Goal: Information Seeking & Learning: Learn about a topic

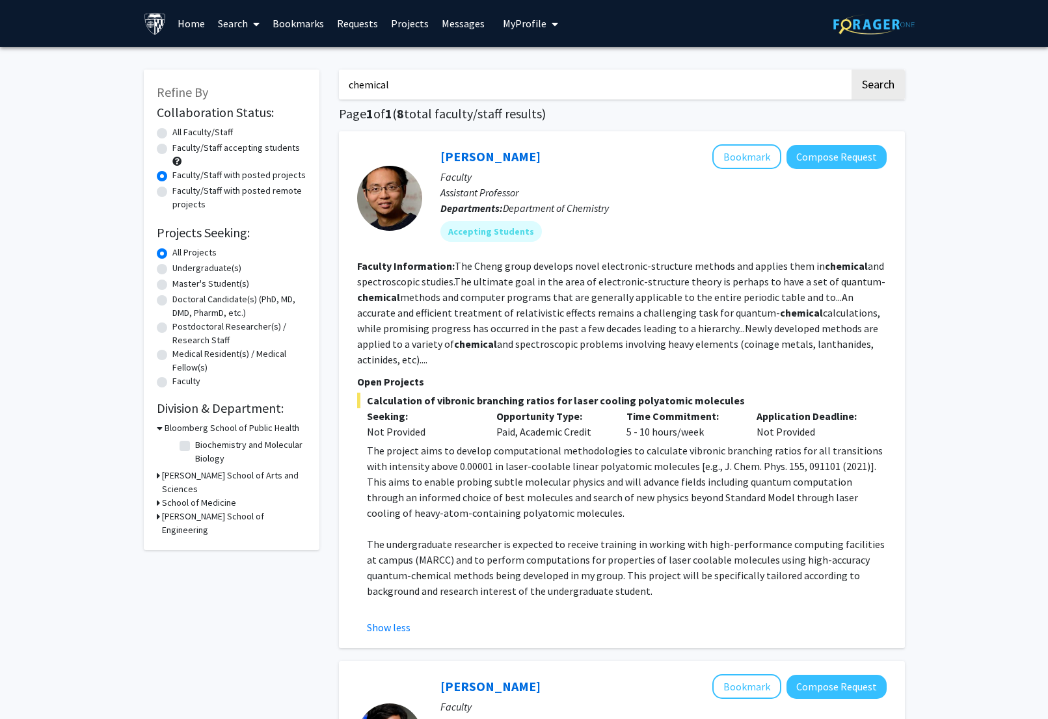
click at [649, 265] on fg-read-more "The Cheng group develops novel electronic-structure methods and applies them in…" at bounding box center [621, 312] width 528 height 107
drag, startPoint x: 440, startPoint y: 156, endPoint x: 570, endPoint y: 456, distance: 326.8
click at [573, 470] on fg-search-faculty "[PERSON_NAME] Bookmark Compose Request Faculty Assistant Professor Departments:…" at bounding box center [621, 389] width 529 height 491
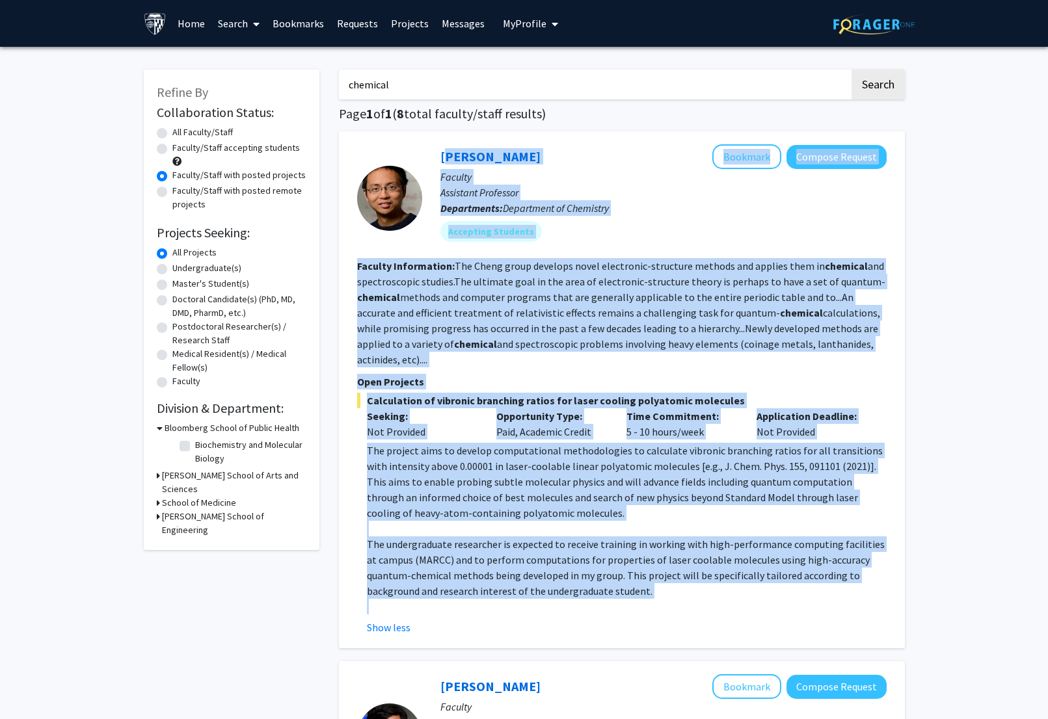
drag, startPoint x: 438, startPoint y: 152, endPoint x: 590, endPoint y: 613, distance: 484.7
click at [590, 613] on fg-search-faculty "[PERSON_NAME] Bookmark Compose Request Faculty Assistant Professor Departments:…" at bounding box center [621, 389] width 529 height 491
copy fg-search-faculty "Lor Ipsum Dolorsit Ametcon Adipisc Elitsed Doeiusmod Temporinc Utlaboreetd: Mag…"
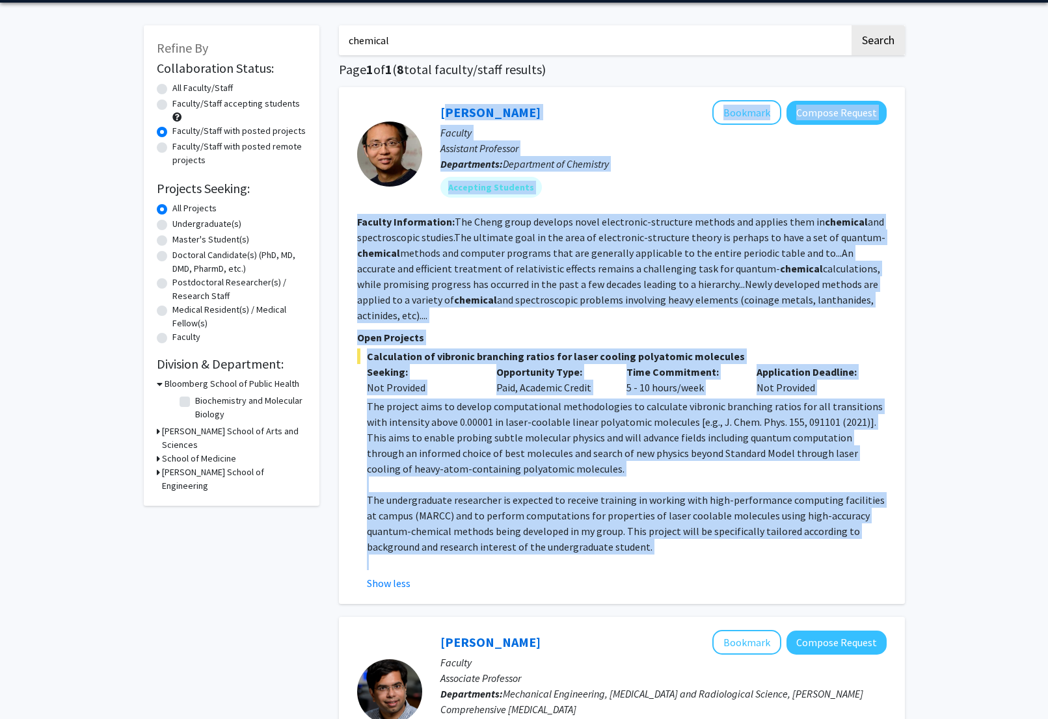
click at [467, 427] on p "The project aims to develop computational methodologies to calculate vibronic b…" at bounding box center [627, 438] width 520 height 78
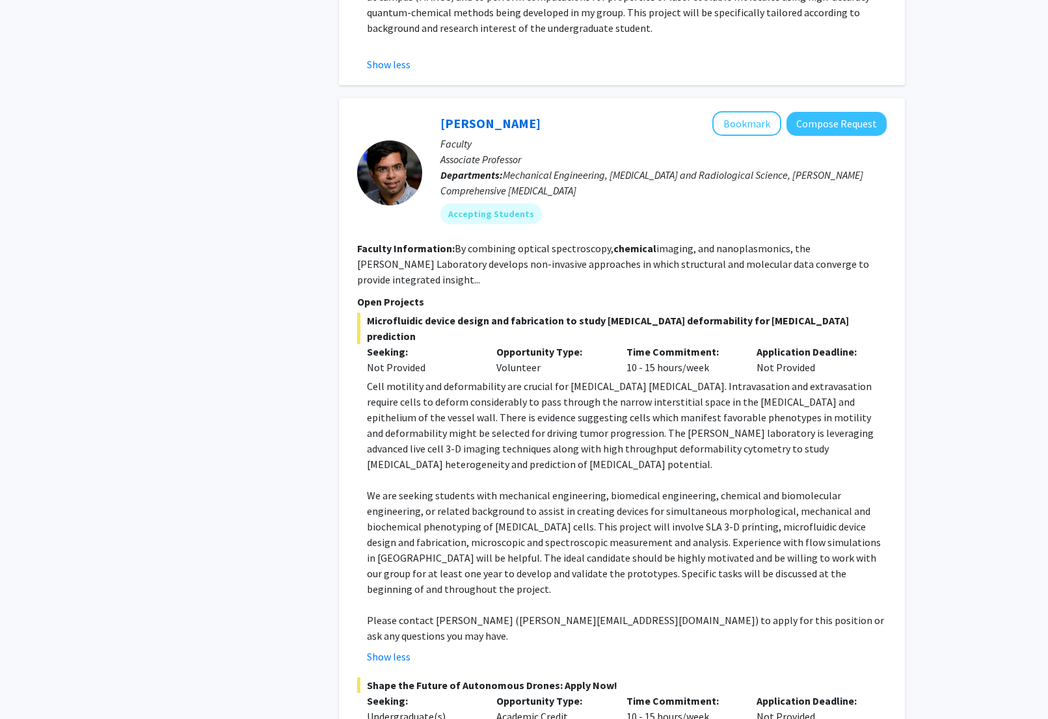
scroll to position [724, 0]
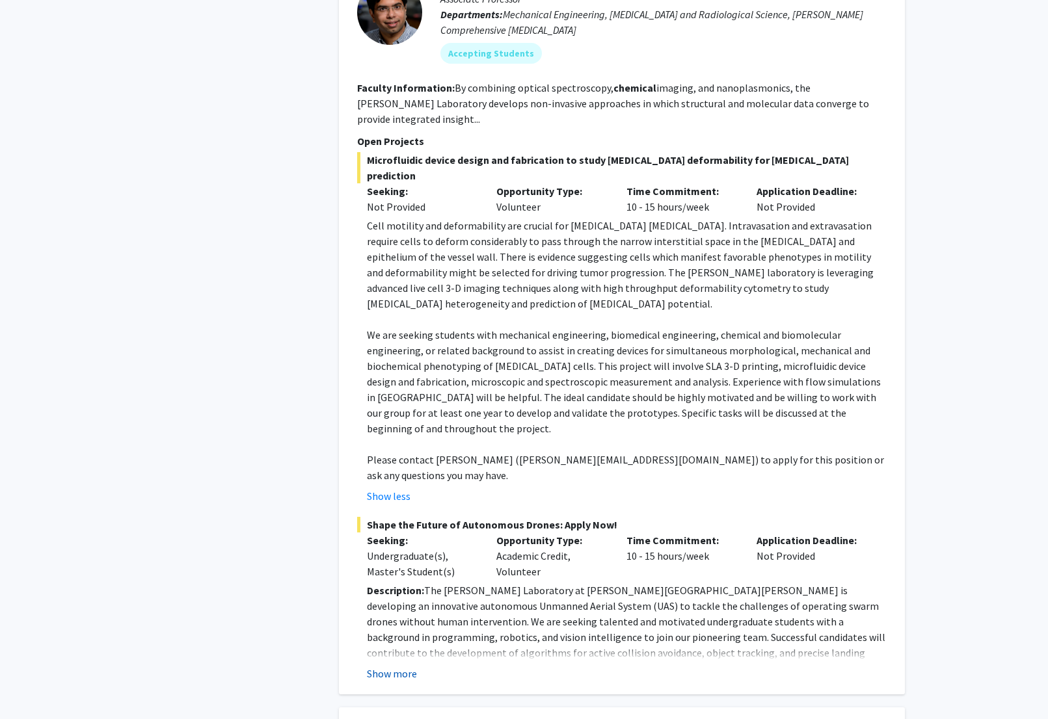
click at [399, 666] on button "Show more" at bounding box center [392, 674] width 50 height 16
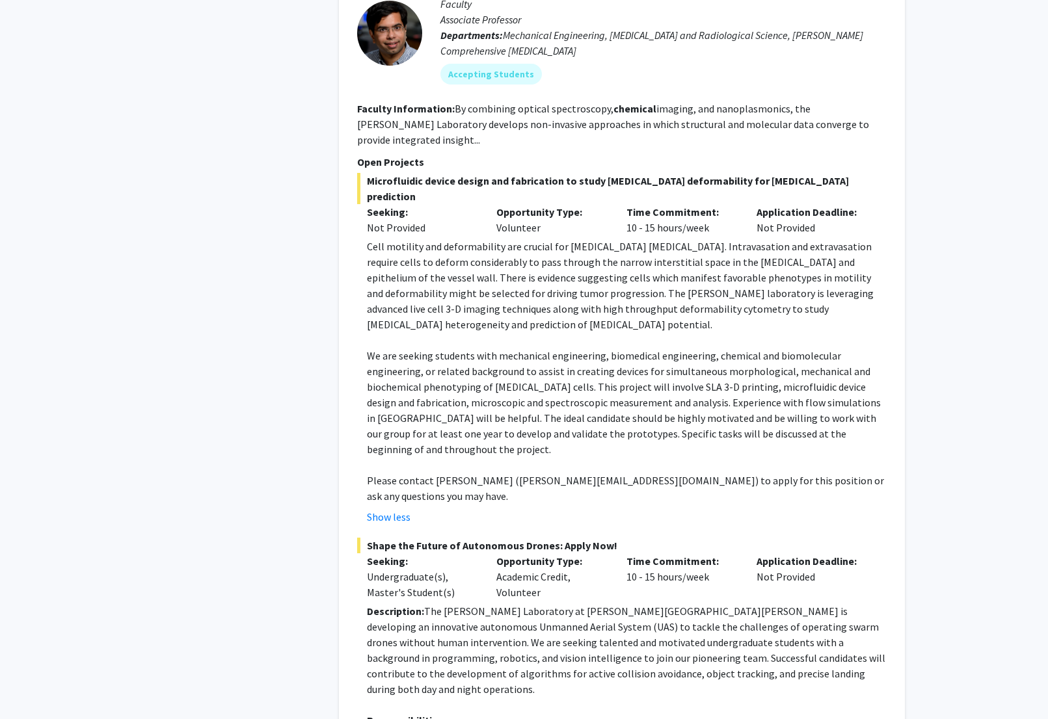
scroll to position [579, 0]
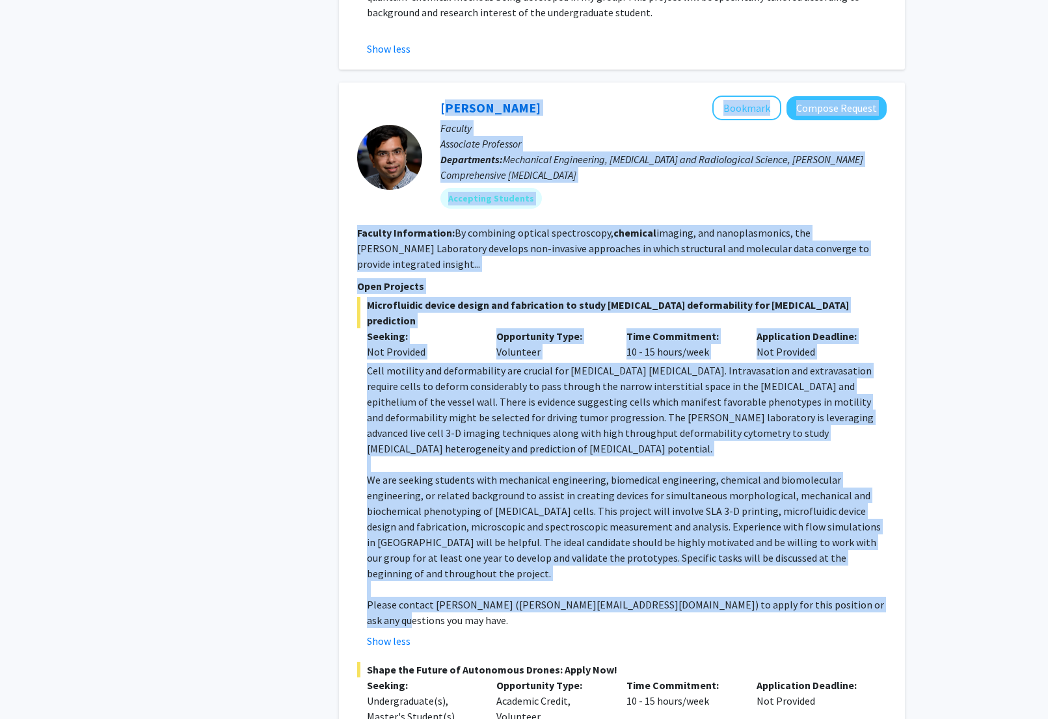
drag, startPoint x: 873, startPoint y: 560, endPoint x: 434, endPoint y: 106, distance: 631.5
click at [434, 106] on fg-search-faculty "[PERSON_NAME] Bookmark Compose Request Faculty Associate Professor Departments:…" at bounding box center [621, 656] width 529 height 1121
copy fg-search-faculty "Lorem Ipsumd Sitametc Adipisc Elitsed Doeiusm Temporinc Utlaboree Doloremagna: …"
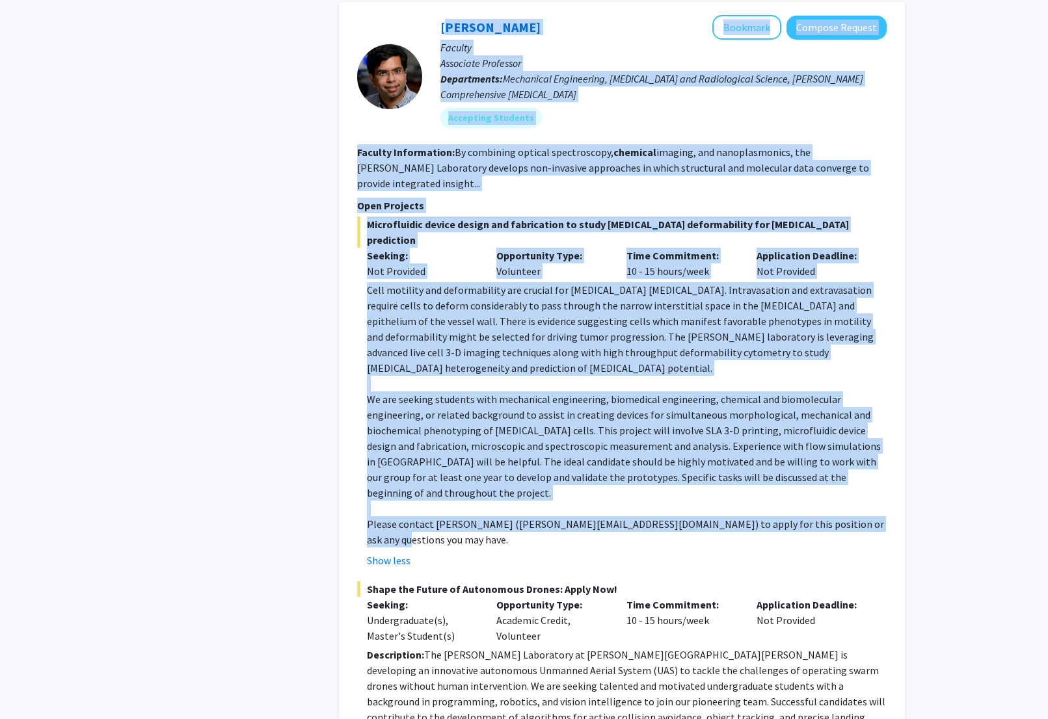
scroll to position [657, 0]
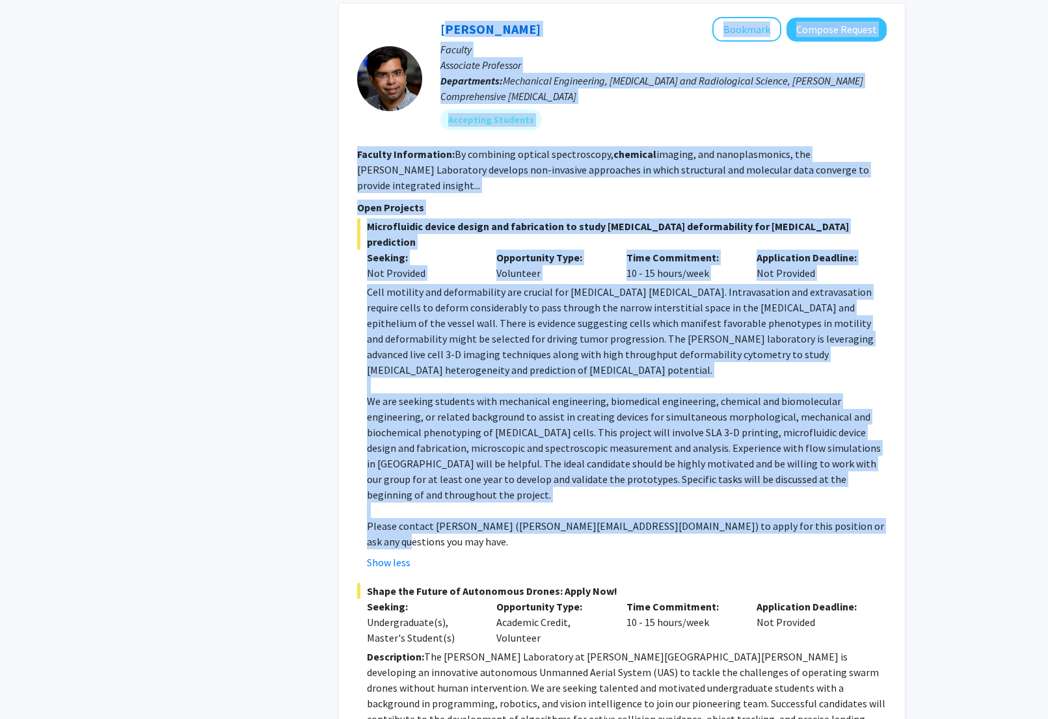
click at [557, 393] on p "We are seeking students with mechanical engineering, biomedical engineering, ch…" at bounding box center [627, 447] width 520 height 109
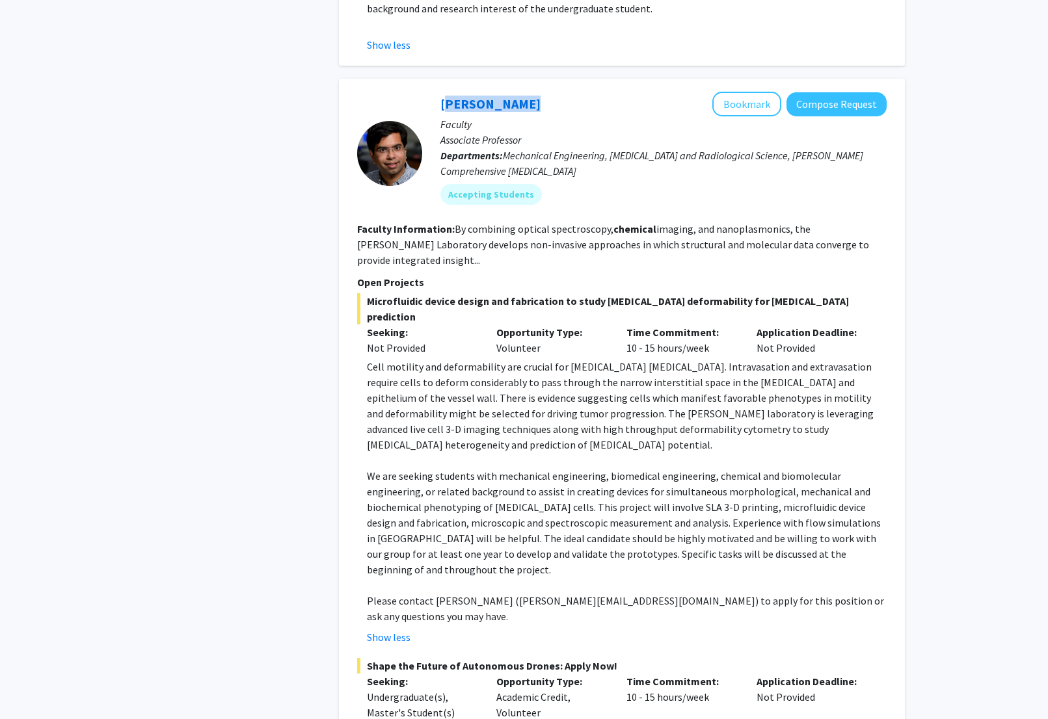
scroll to position [611, 0]
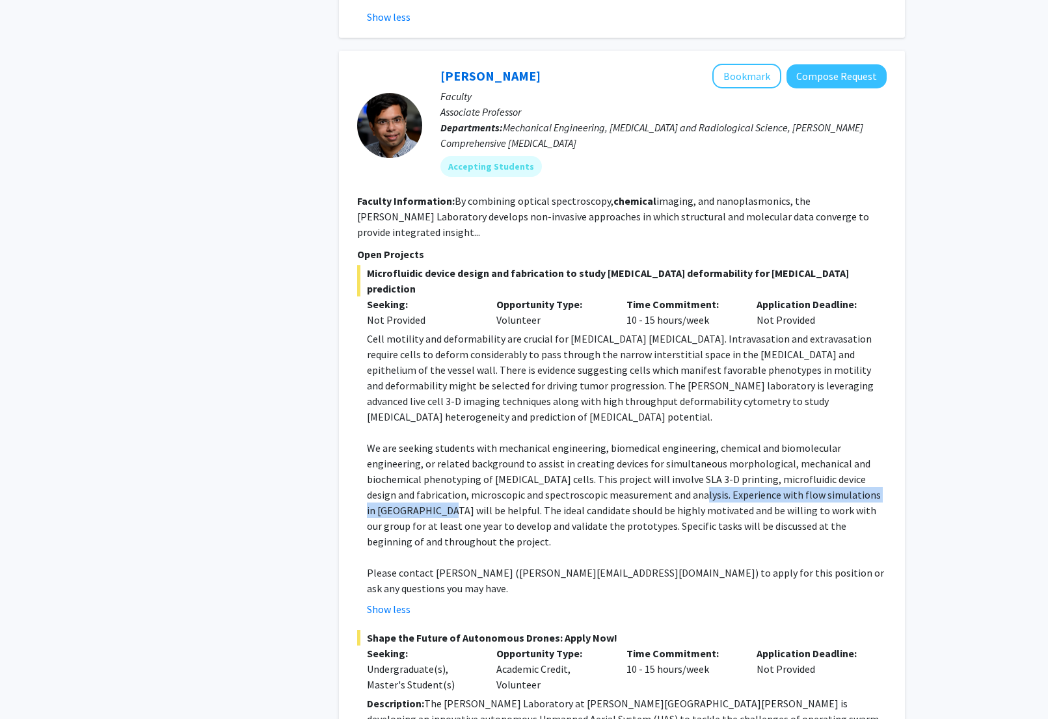
drag, startPoint x: 678, startPoint y: 464, endPoint x: 410, endPoint y: 473, distance: 267.4
click at [410, 473] on p "We are seeking students with mechanical engineering, biomedical engineering, ch…" at bounding box center [627, 494] width 520 height 109
copy p "xperience with flow simulations in [GEOGRAPHIC_DATA] will be helpful"
drag, startPoint x: 519, startPoint y: 526, endPoint x: 596, endPoint y: 529, distance: 77.4
click at [596, 565] on p "Please contact [PERSON_NAME] ([PERSON_NAME][EMAIL_ADDRESS][DOMAIN_NAME]) to app…" at bounding box center [627, 580] width 520 height 31
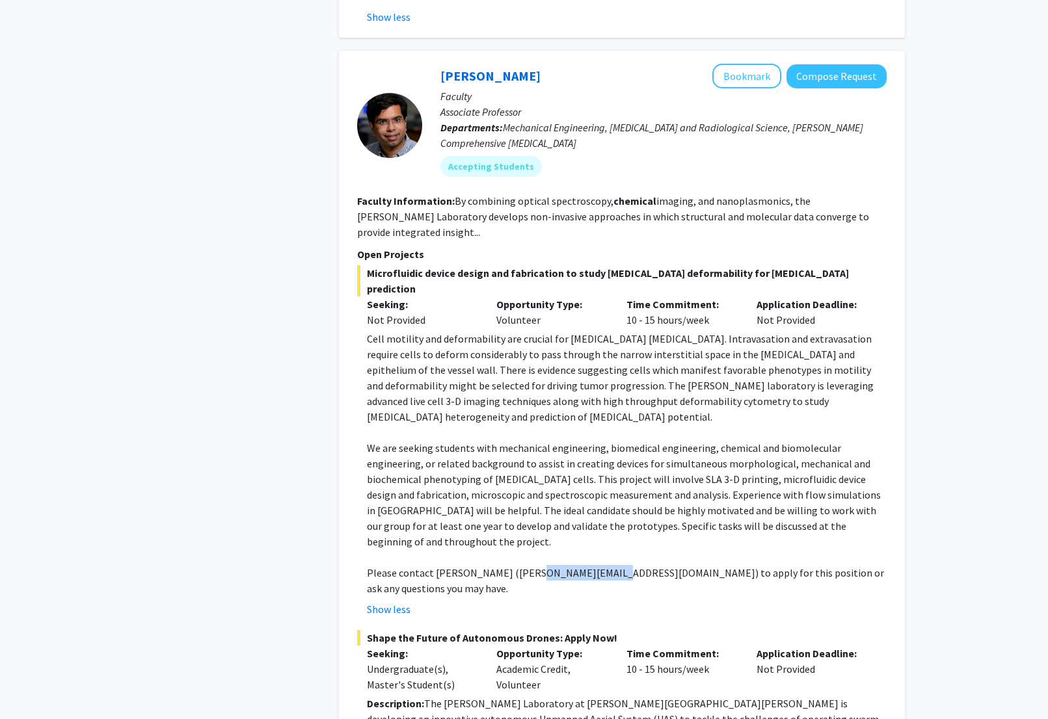
copy p "[EMAIL_ADDRESS][DOMAIN_NAME]"
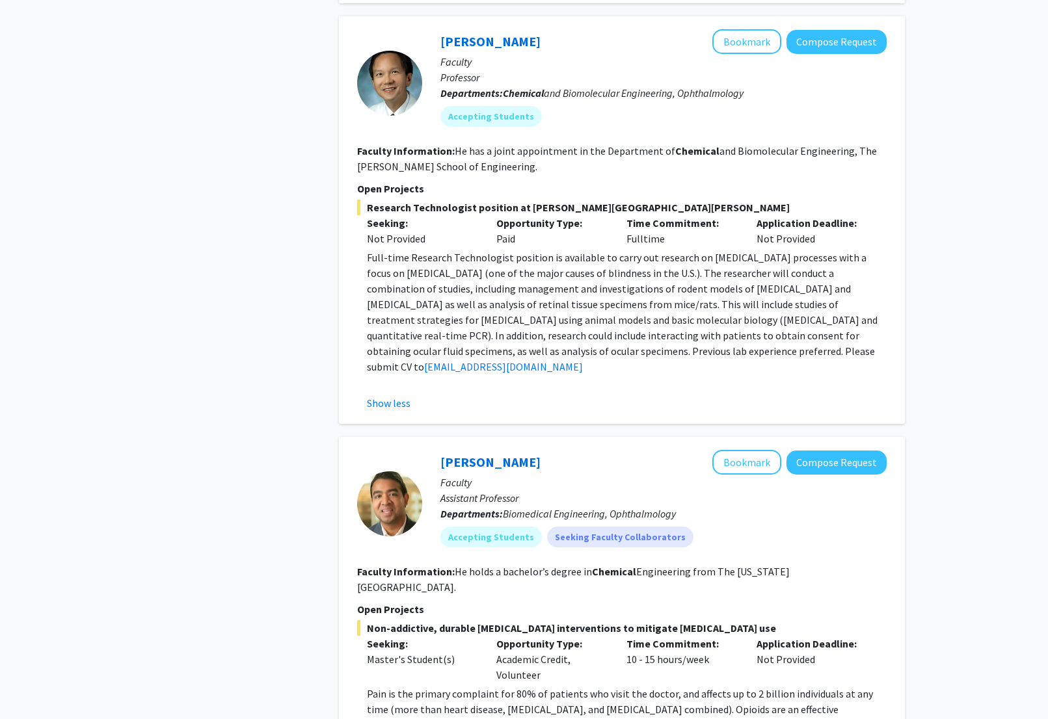
scroll to position [2079, 0]
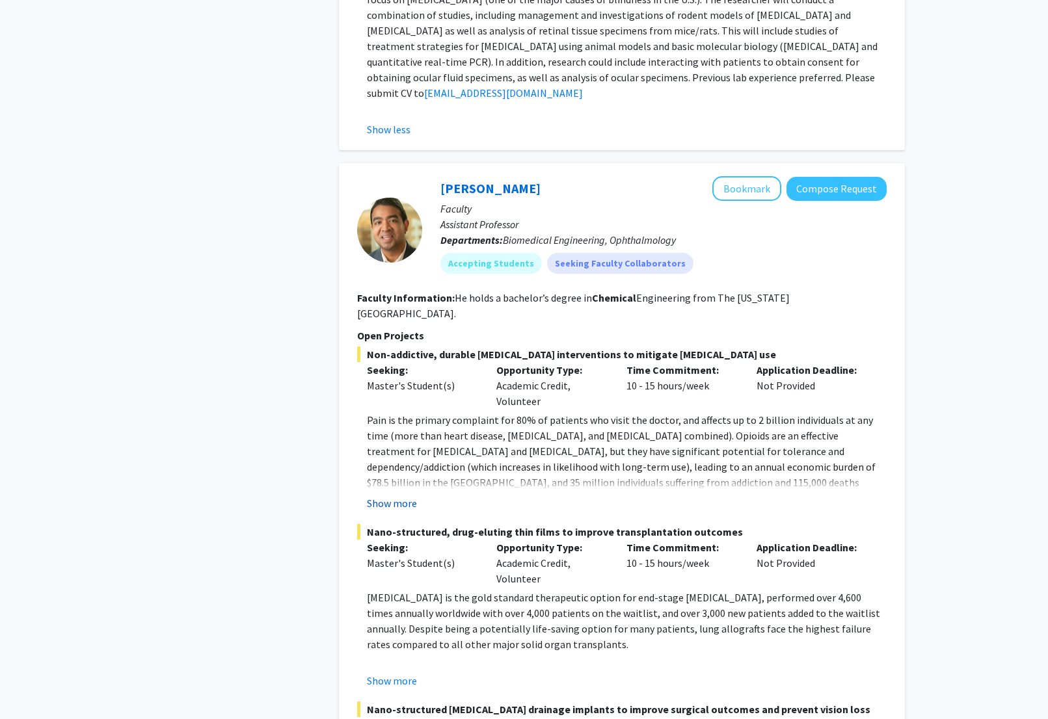
click at [408, 496] on button "Show more" at bounding box center [392, 504] width 50 height 16
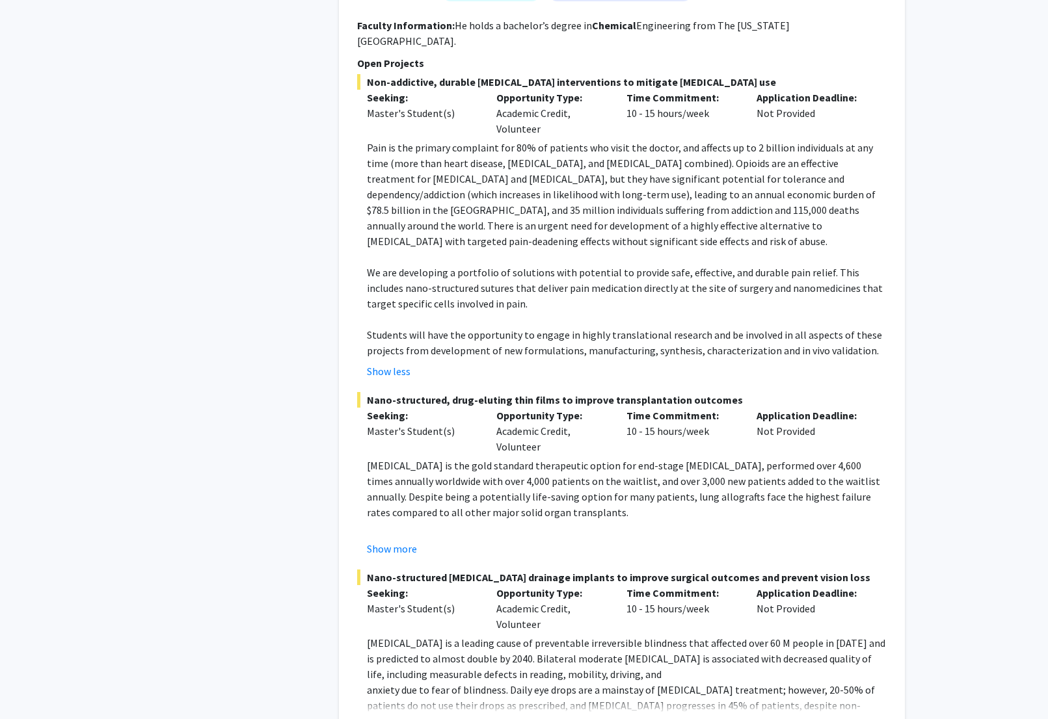
scroll to position [2394, 0]
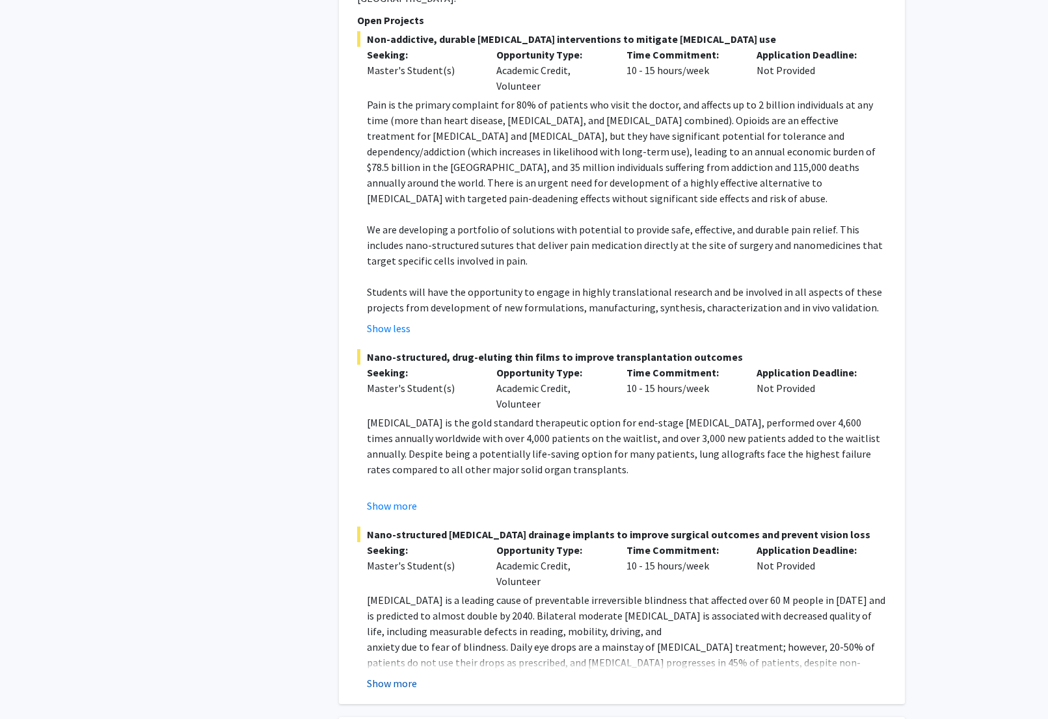
click at [414, 676] on button "Show more" at bounding box center [392, 684] width 50 height 16
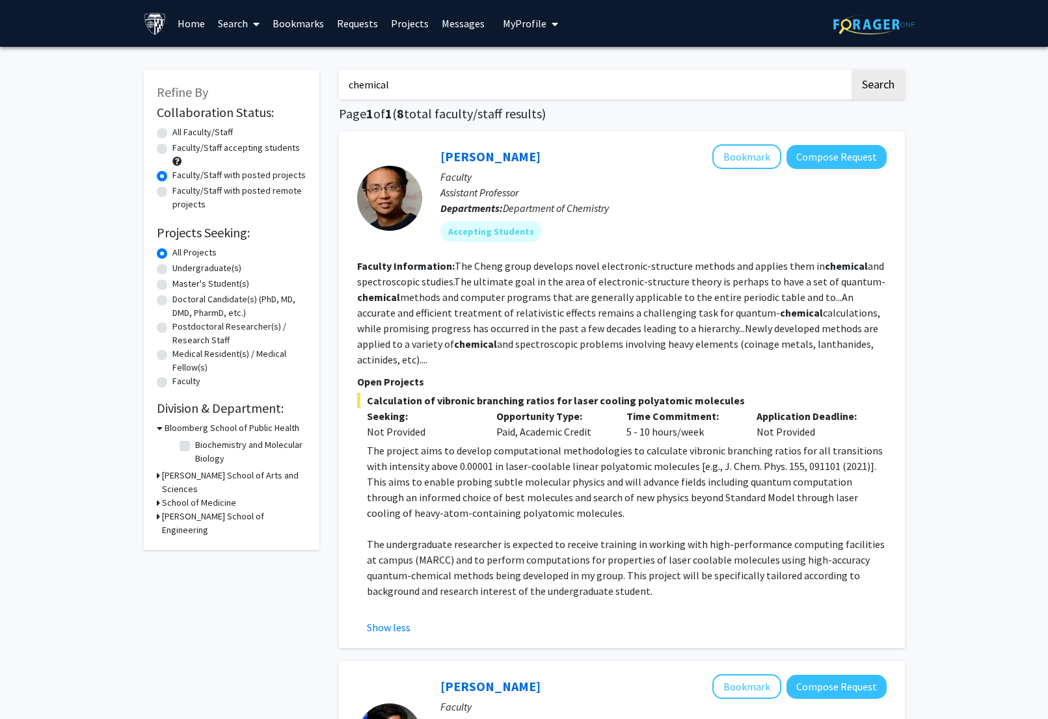
scroll to position [0, 0]
click at [210, 269] on label "Undergraduate(s)" at bounding box center [206, 268] width 69 height 14
click at [181, 269] on input "Undergraduate(s)" at bounding box center [176, 265] width 8 height 8
radio input "true"
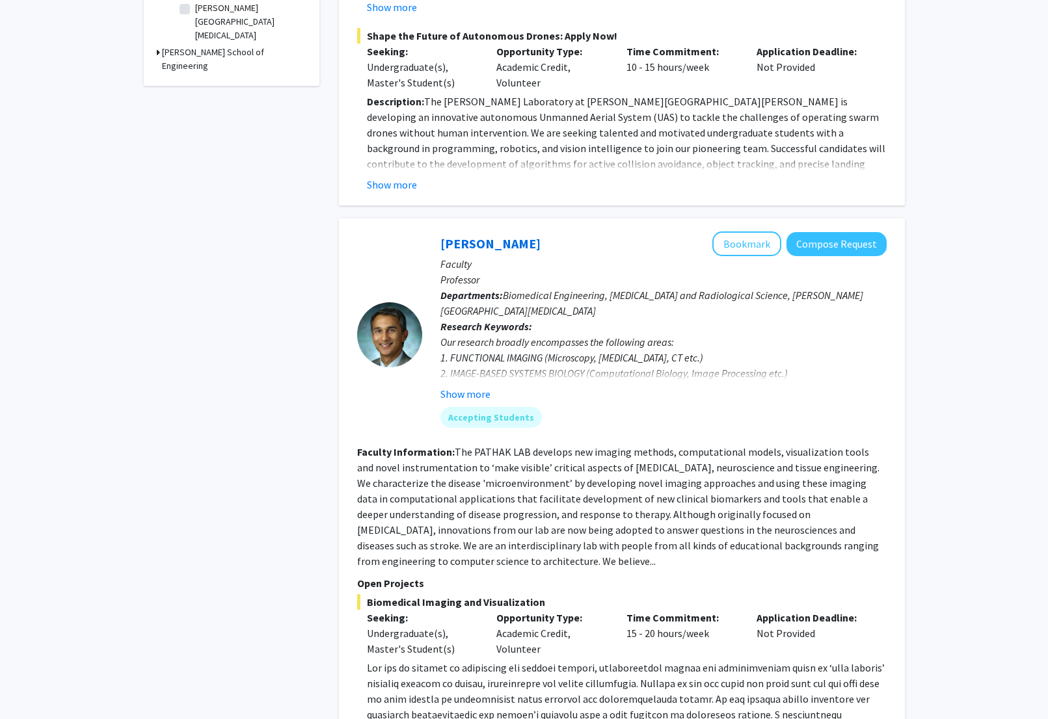
scroll to position [587, 0]
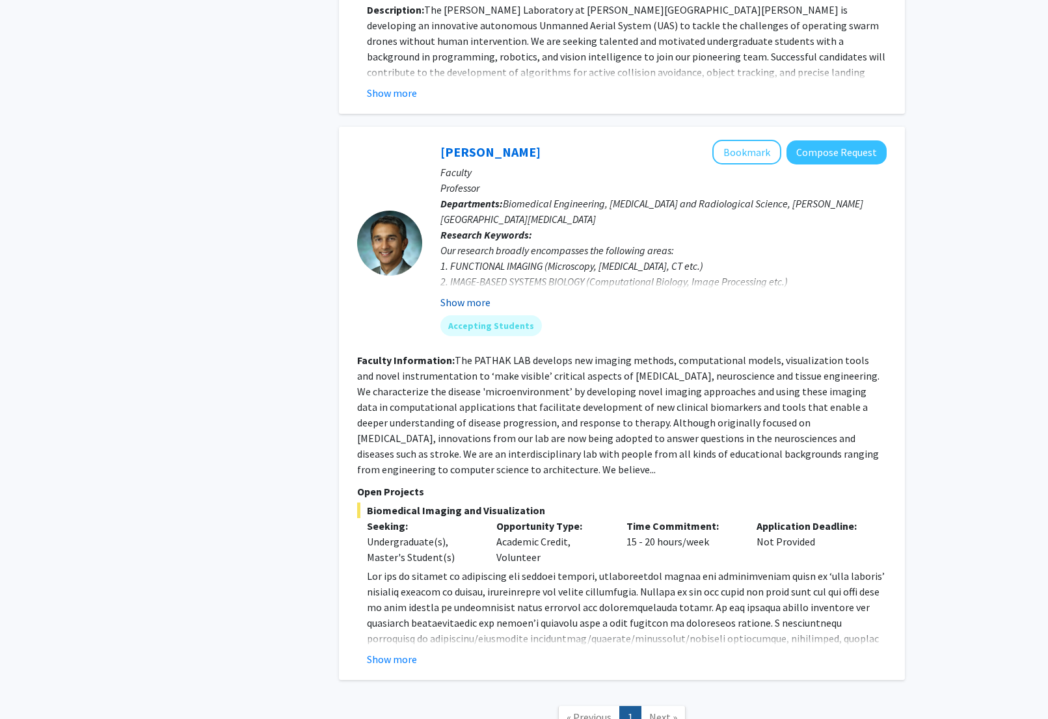
click at [483, 295] on button "Show more" at bounding box center [465, 303] width 50 height 16
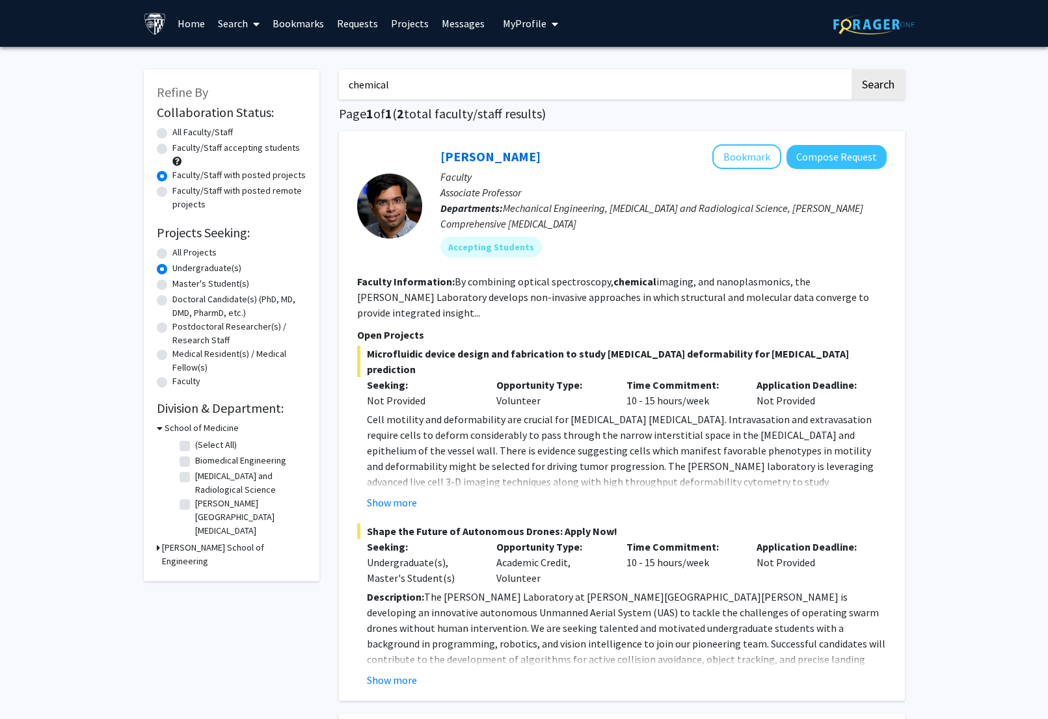
scroll to position [116, 0]
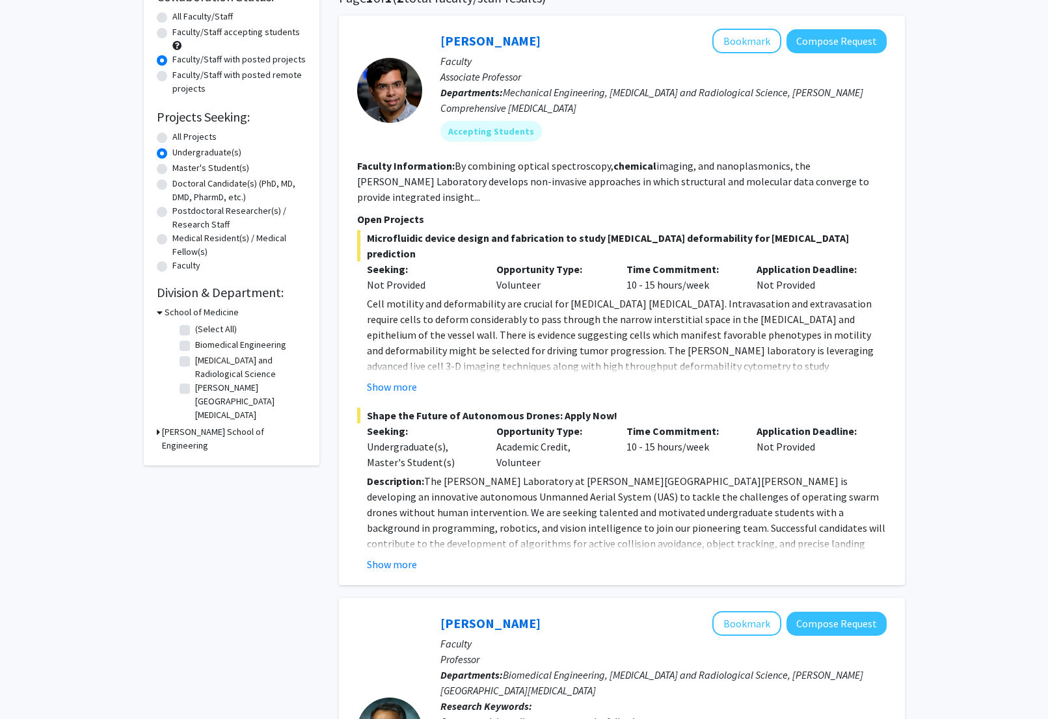
radio input "true"
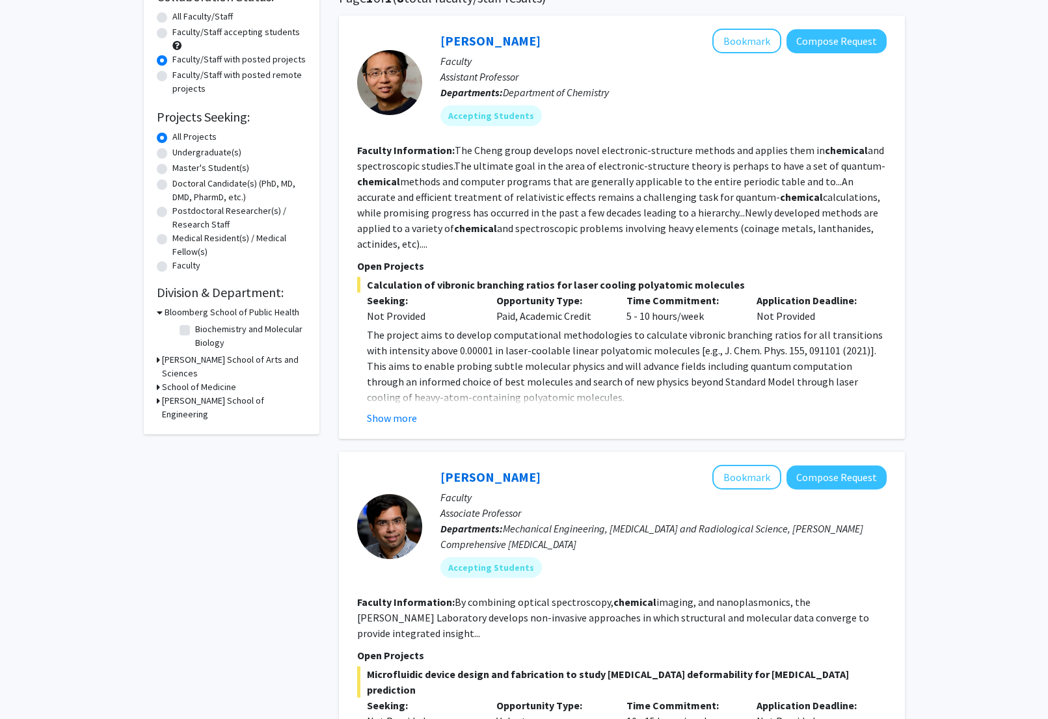
click at [398, 407] on fg-read-more "The project aims to develop computational methodologies to calculate vibronic b…" at bounding box center [621, 376] width 529 height 99
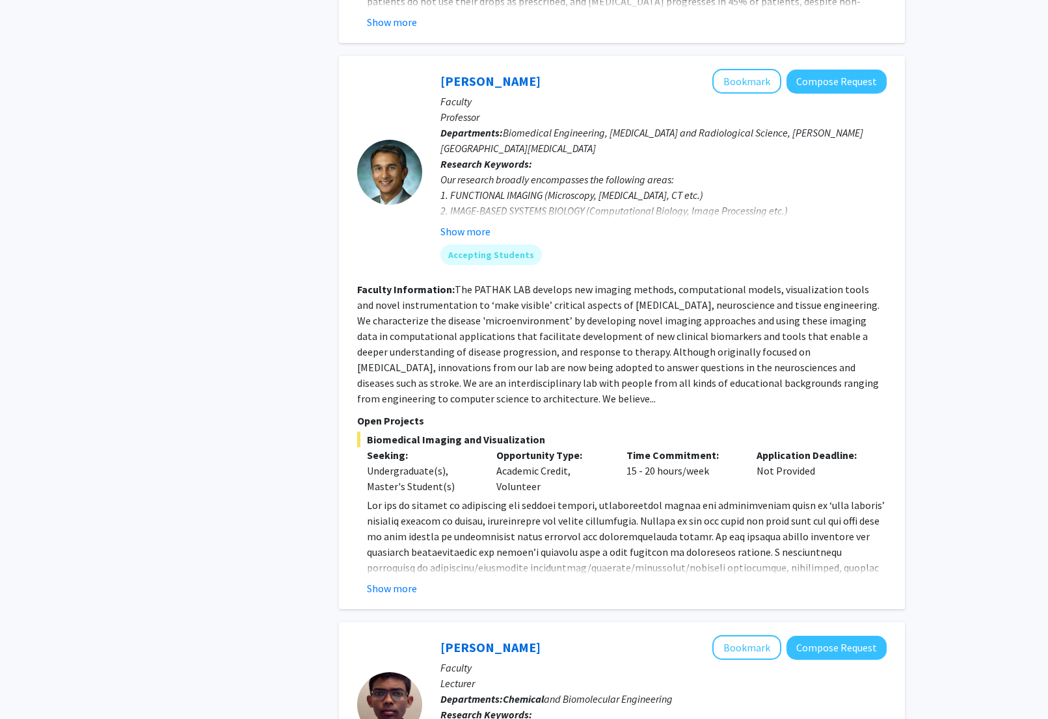
scroll to position [2225, 0]
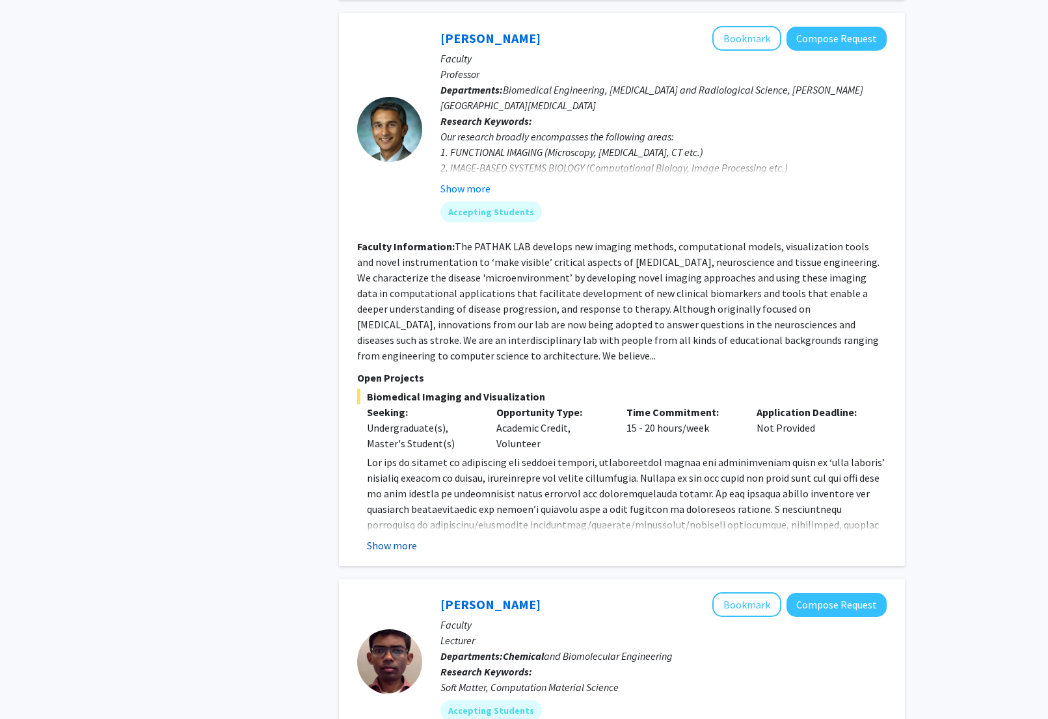
click at [404, 538] on button "Show more" at bounding box center [392, 546] width 50 height 16
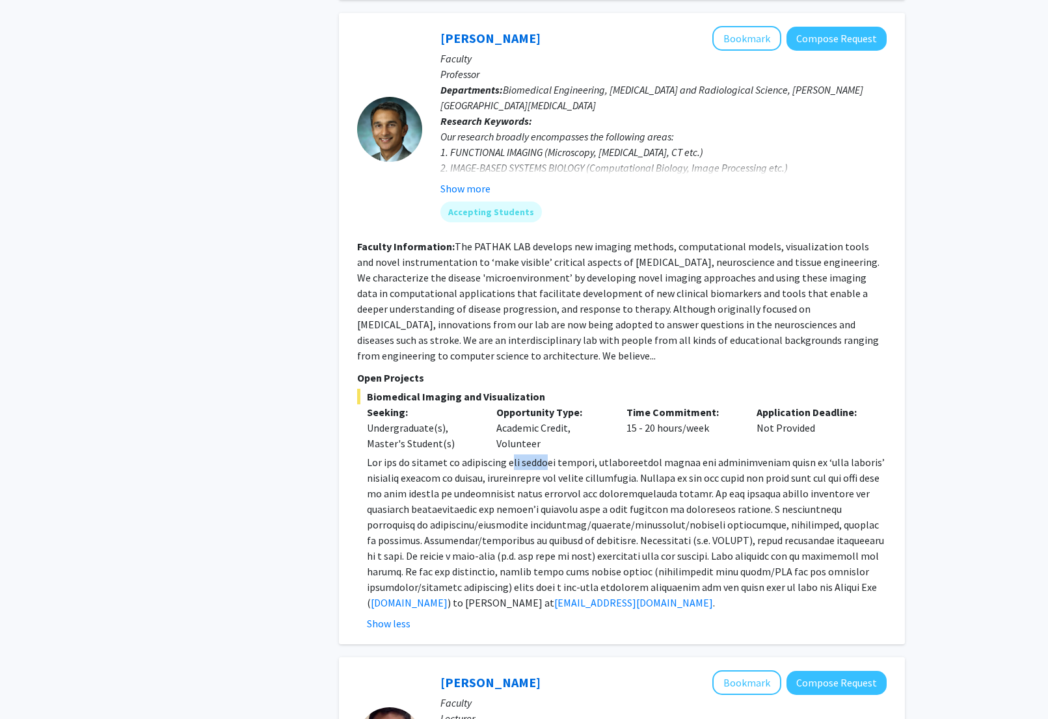
drag, startPoint x: 516, startPoint y: 436, endPoint x: 586, endPoint y: 436, distance: 70.2
click at [566, 456] on span at bounding box center [626, 532] width 518 height 153
click at [639, 455] on p "[DOMAIN_NAME] ) to [PERSON_NAME] at [EMAIL_ADDRESS][DOMAIN_NAME] ." at bounding box center [627, 533] width 520 height 156
drag, startPoint x: 657, startPoint y: 450, endPoint x: 704, endPoint y: 451, distance: 46.2
click at [694, 456] on span at bounding box center [626, 532] width 518 height 153
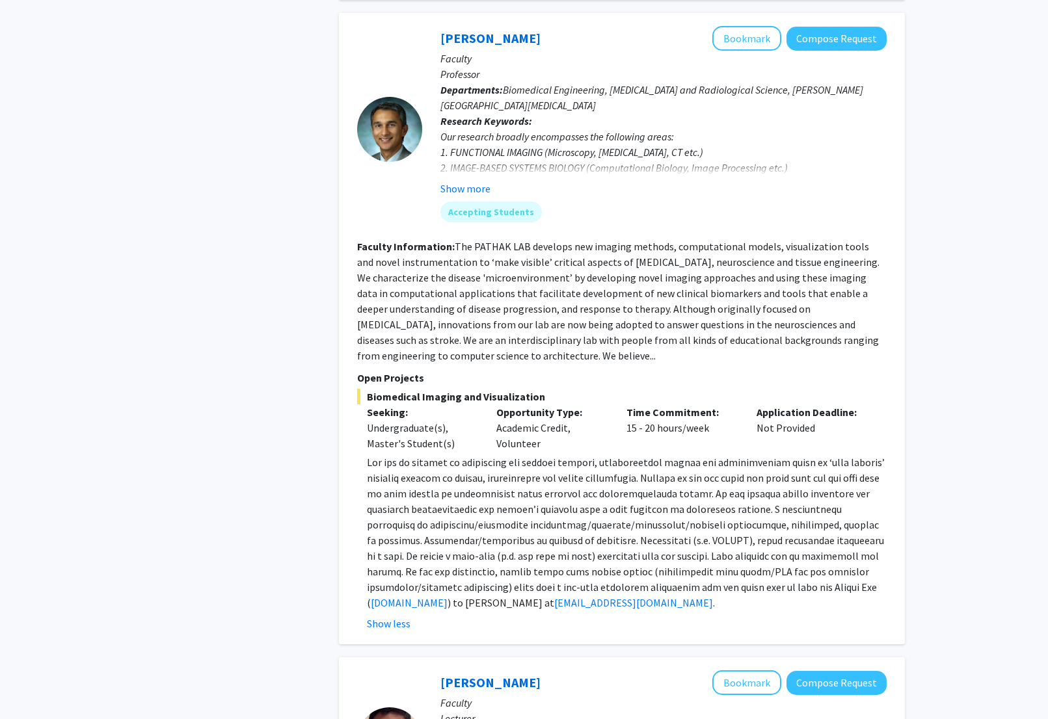
click at [715, 456] on span at bounding box center [626, 532] width 518 height 153
drag, startPoint x: 652, startPoint y: 458, endPoint x: 702, endPoint y: 460, distance: 50.1
click at [677, 460] on span at bounding box center [626, 532] width 518 height 153
click at [702, 460] on span at bounding box center [626, 532] width 518 height 153
click at [659, 538] on span at bounding box center [626, 532] width 518 height 153
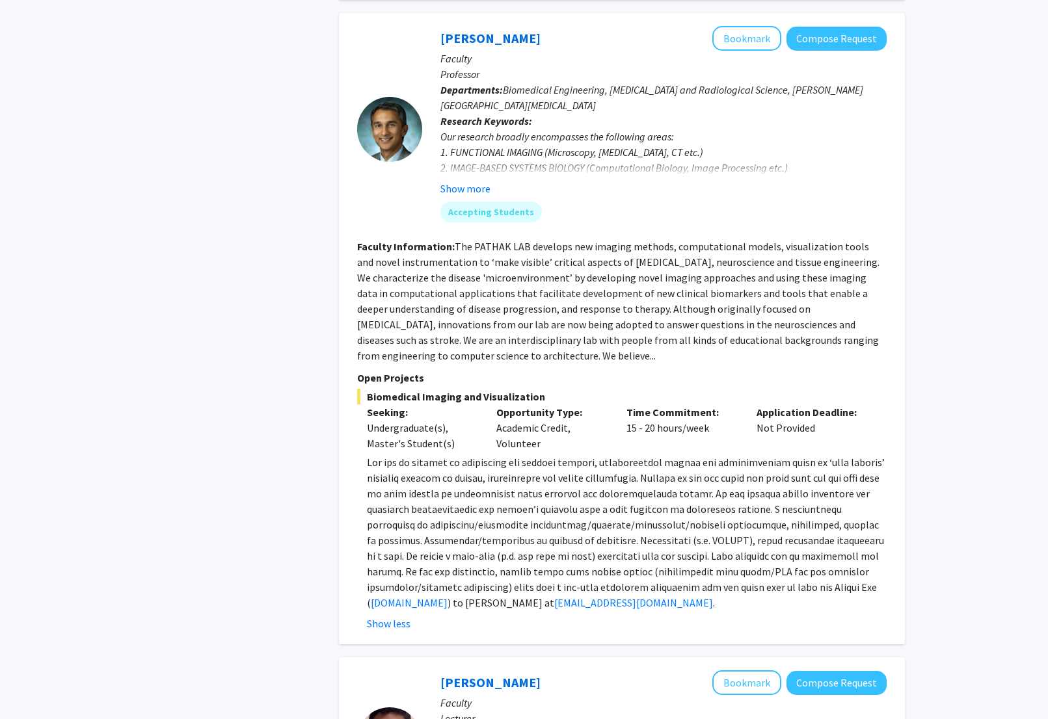
click at [672, 533] on span at bounding box center [626, 532] width 518 height 153
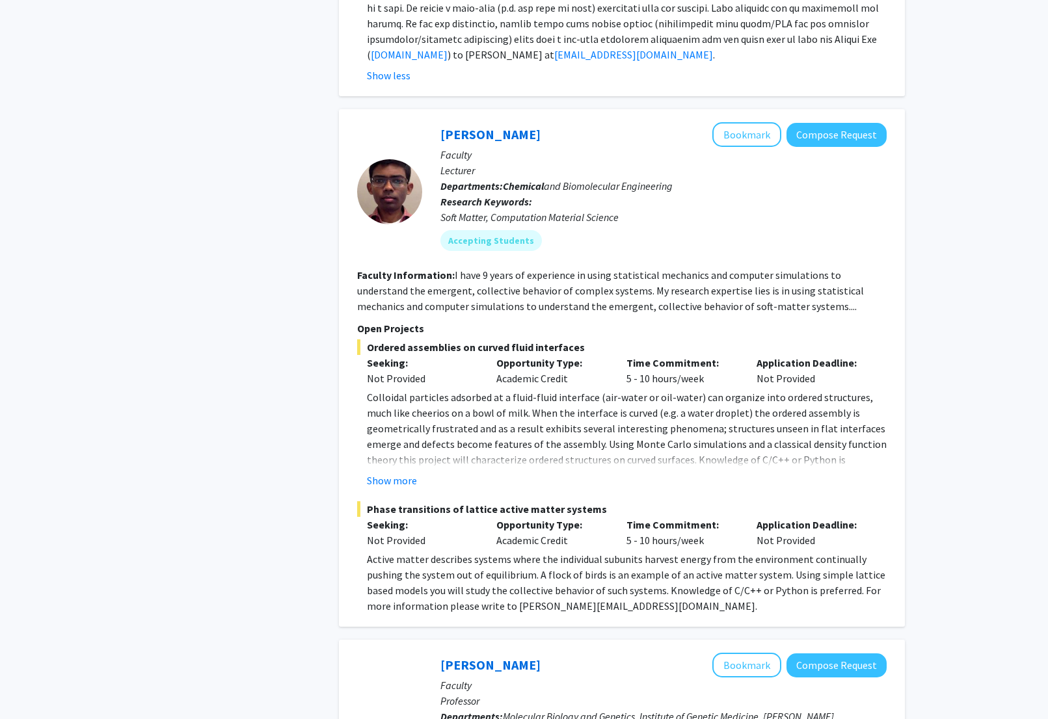
scroll to position [2794, 0]
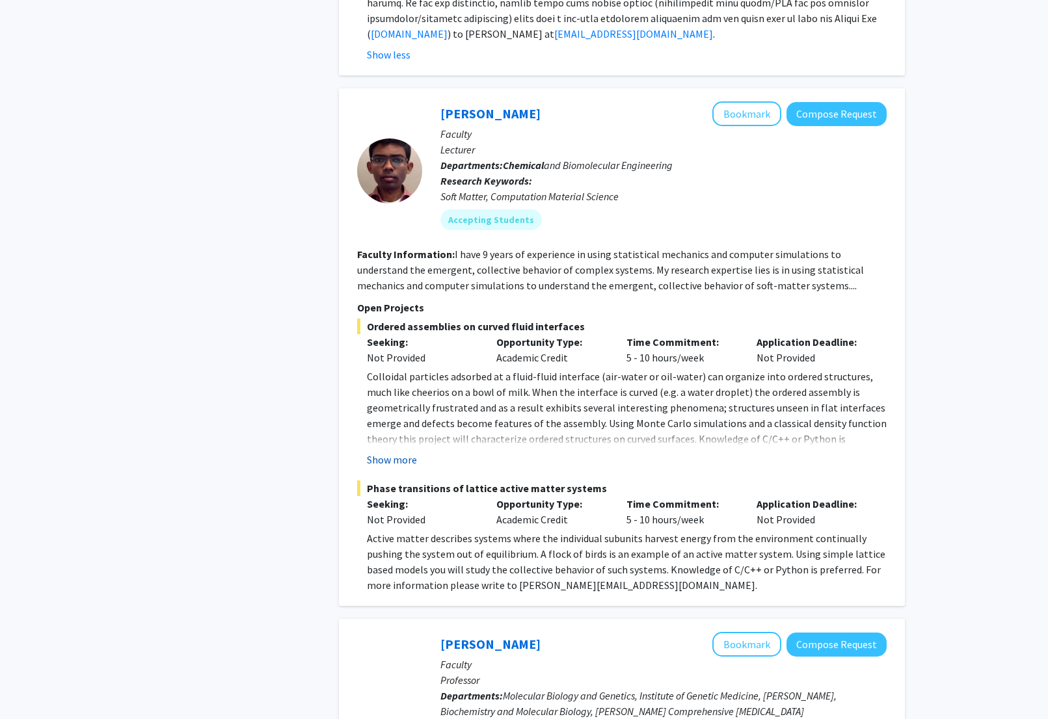
click at [402, 452] on button "Show more" at bounding box center [392, 460] width 50 height 16
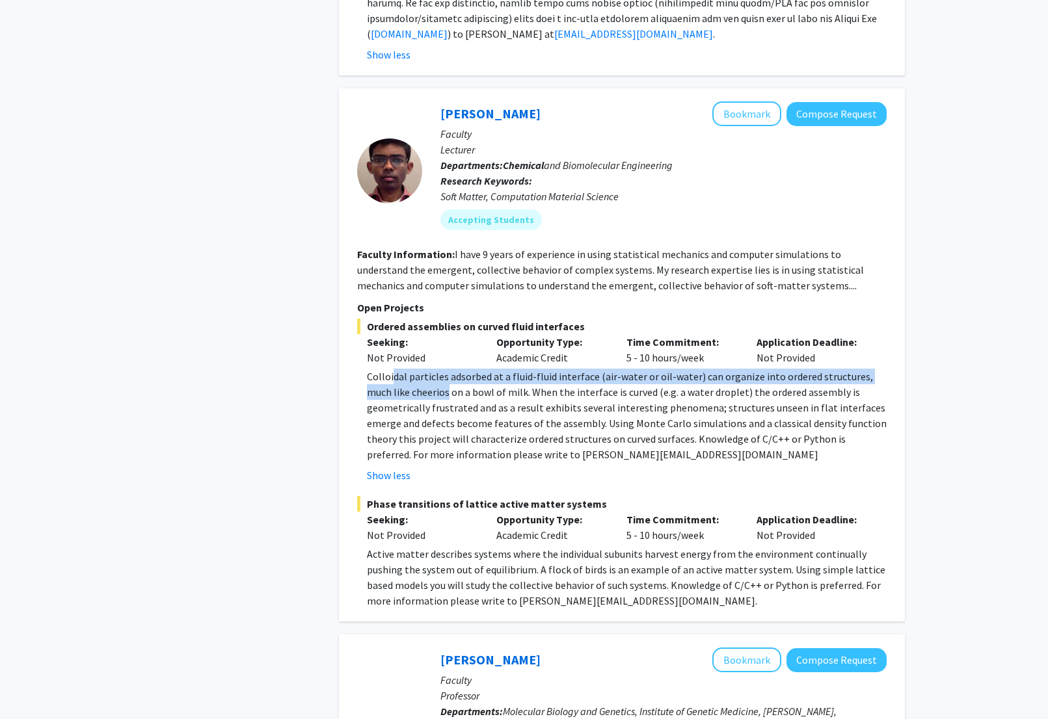
drag, startPoint x: 395, startPoint y: 352, endPoint x: 423, endPoint y: 354, distance: 28.0
click at [422, 369] on p "Colloidal particles adsorbed at a fluid-fluid interface (air-water or oil-water…" at bounding box center [627, 416] width 520 height 94
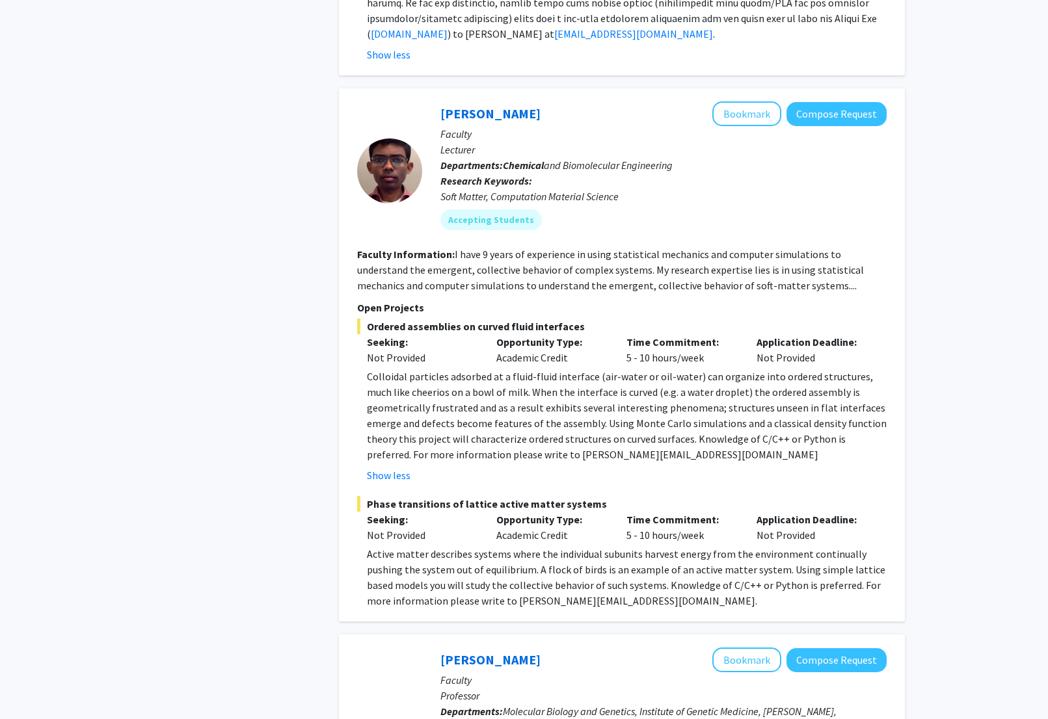
click at [435, 369] on p "Colloidal particles adsorbed at a fluid-fluid interface (air-water or oil-water…" at bounding box center [627, 416] width 520 height 94
click at [596, 397] on p "Colloidal particles adsorbed at a fluid-fluid interface (air-water or oil-water…" at bounding box center [627, 416] width 520 height 94
click at [598, 397] on p "Colloidal particles adsorbed at a fluid-fluid interface (air-water or oil-water…" at bounding box center [627, 416] width 520 height 94
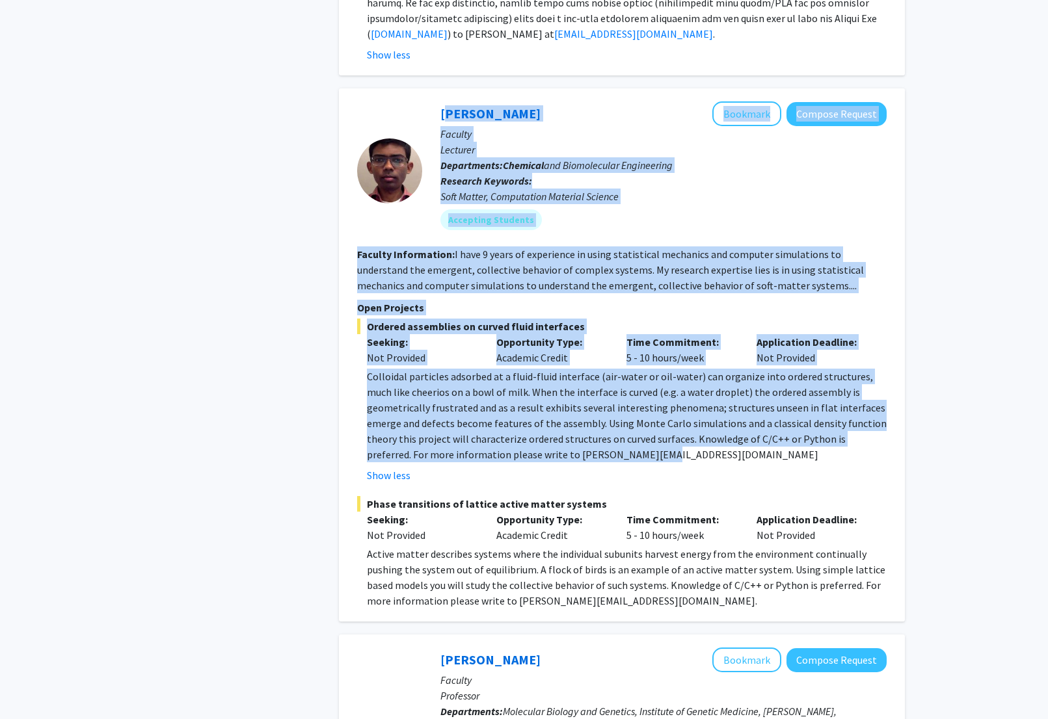
drag, startPoint x: 582, startPoint y: 427, endPoint x: 431, endPoint y: 75, distance: 383.1
click at [431, 101] on fg-search-faculty "[PERSON_NAME] Bookmark Compose Request Faculty Lecturer Departments: Chemical a…" at bounding box center [621, 354] width 529 height 507
copy fg-search-faculty "Lore Ipsumd Sitametc Adipisc Elitsed Doeiusm Temporin Utlaboreetd: Magnaali eni…"
click at [497, 105] on link "[PERSON_NAME]" at bounding box center [490, 113] width 100 height 16
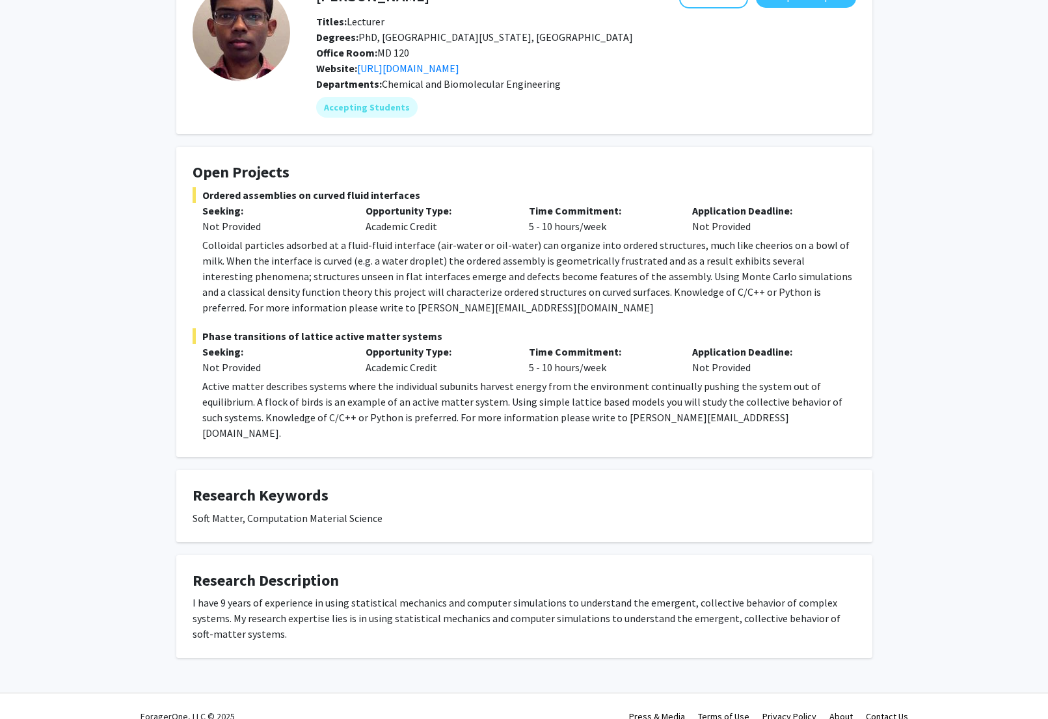
scroll to position [94, 0]
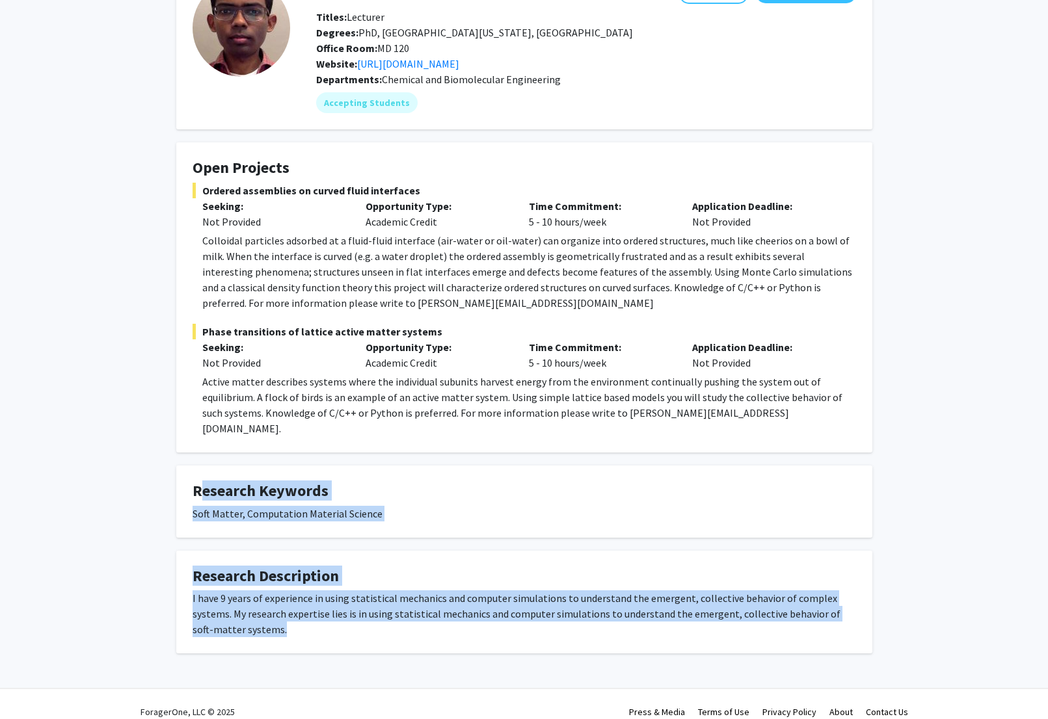
drag, startPoint x: 255, startPoint y: 624, endPoint x: 191, endPoint y: 482, distance: 155.4
click at [191, 482] on div "[PERSON_NAME] Bookmark Compose Request Titles: Lecturer Degrees: PhD, [GEOGRAPH…" at bounding box center [523, 308] width 715 height 691
copy div "Research Keywords Soft Matter, Computation Material Science Research Descriptio…"
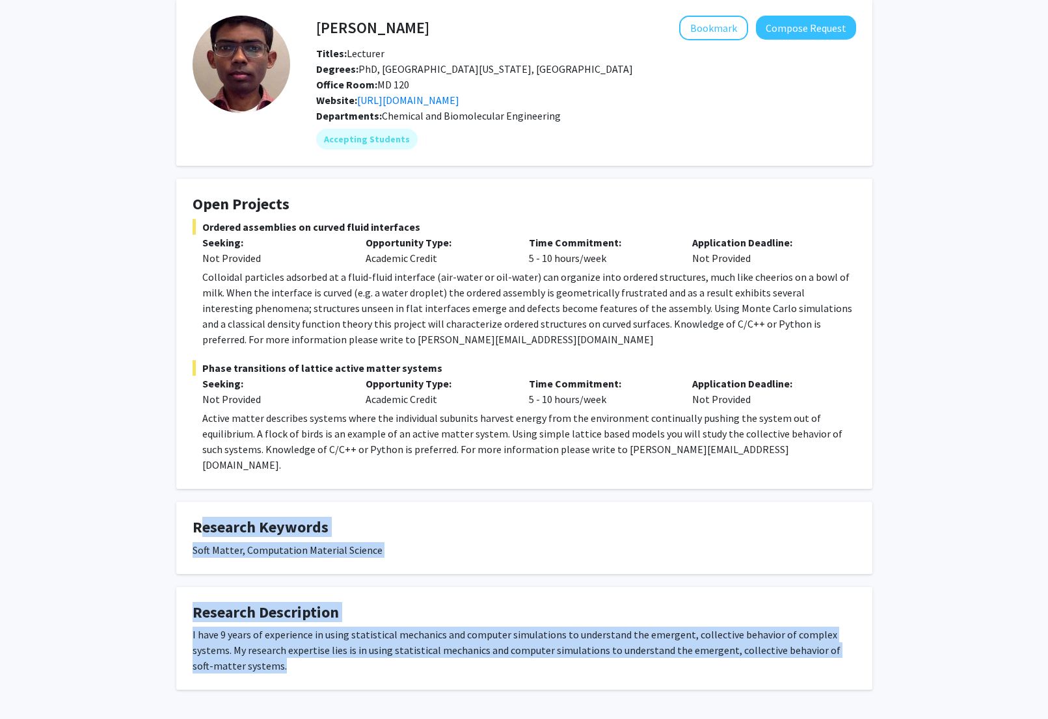
scroll to position [0, 0]
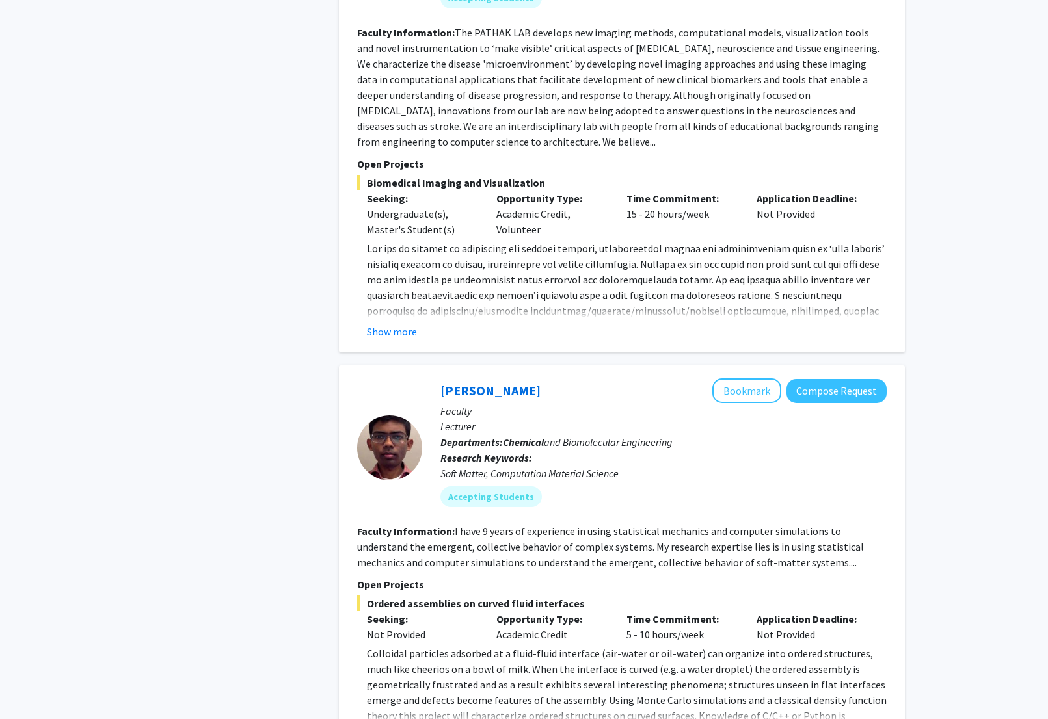
scroll to position [2866, 0]
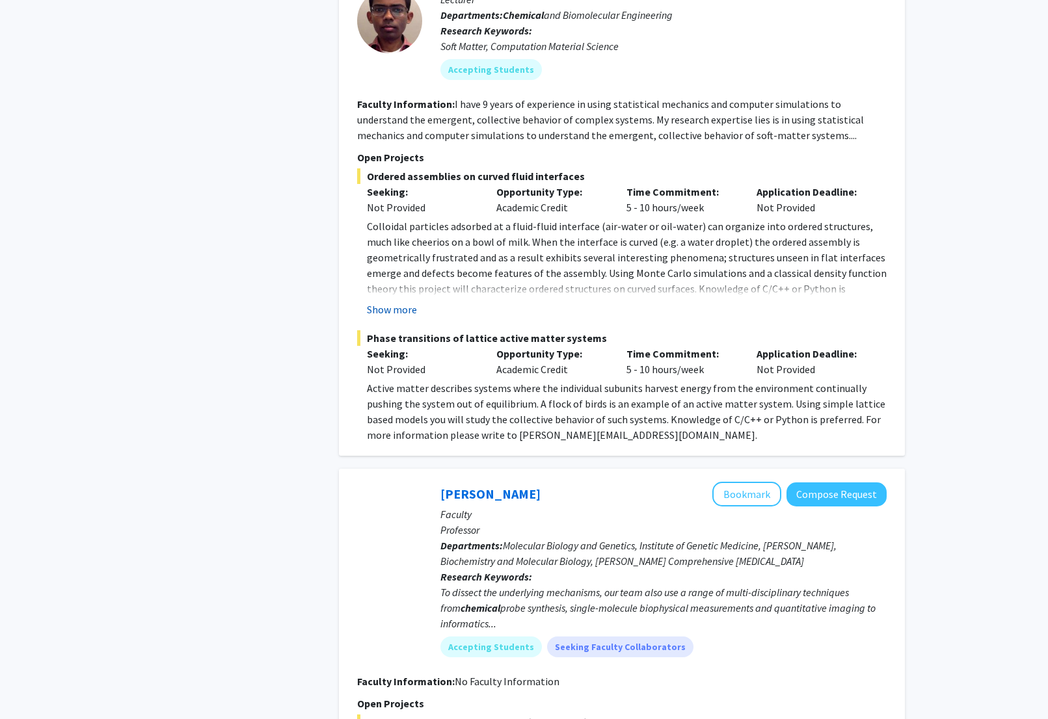
click at [394, 302] on button "Show more" at bounding box center [392, 310] width 50 height 16
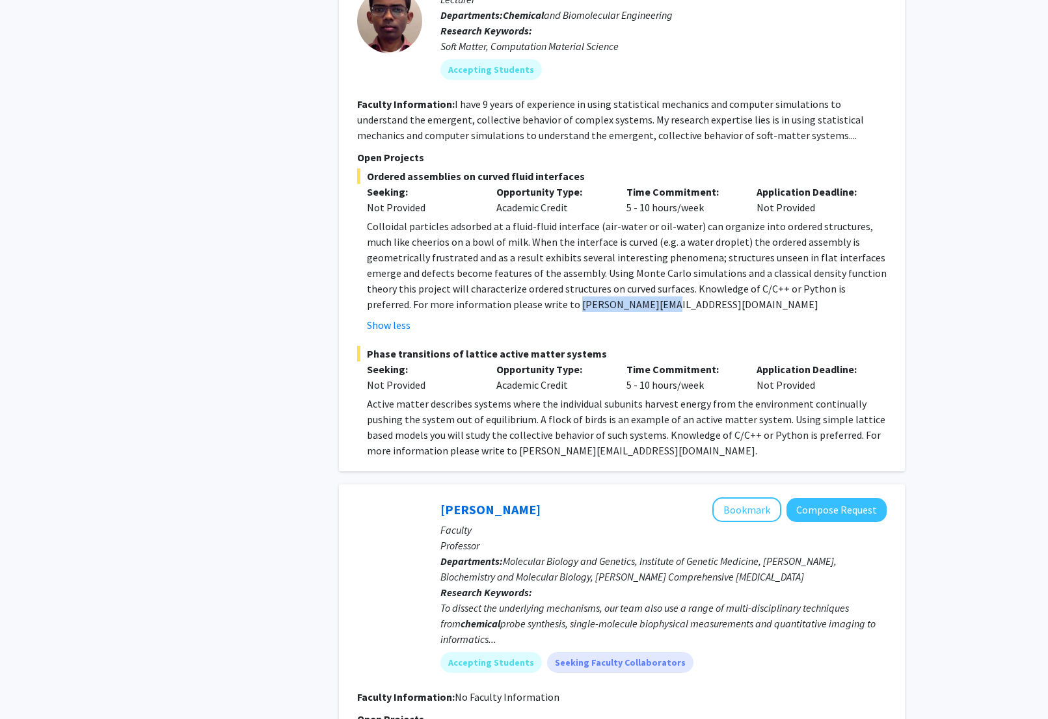
drag, startPoint x: 487, startPoint y: 274, endPoint x: 583, endPoint y: 271, distance: 96.3
click at [583, 271] on p "Colloidal particles adsorbed at a fluid-fluid interface (air-water or oil-water…" at bounding box center [627, 266] width 520 height 94
copy p "[EMAIL_ADDRESS][DOMAIN_NAME]"
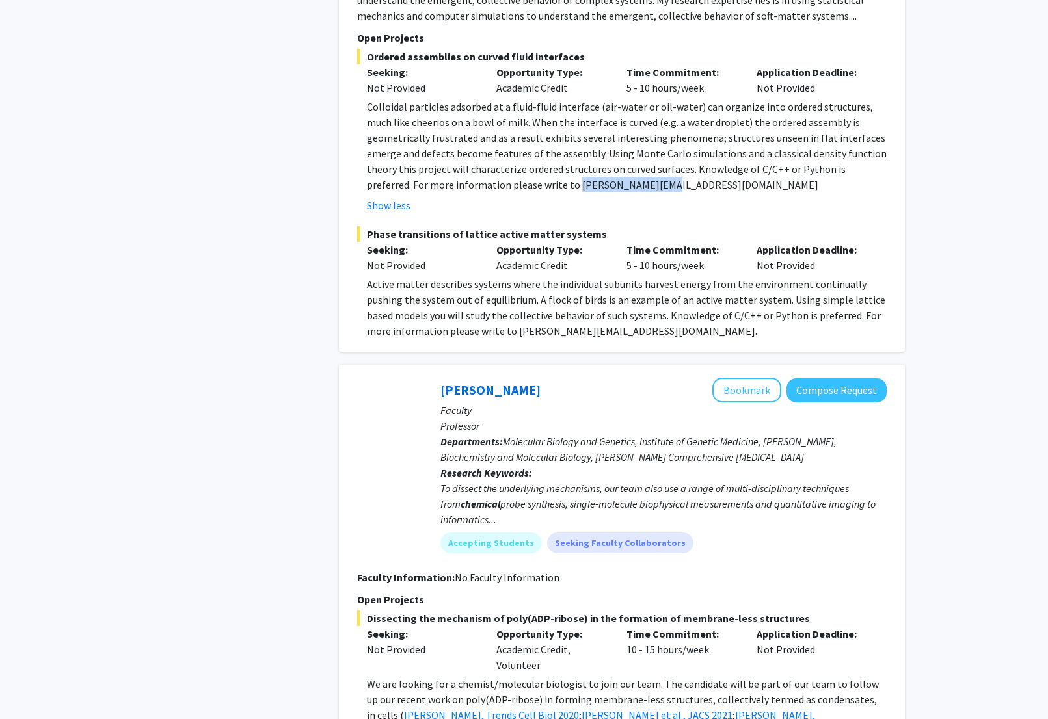
scroll to position [3121, 0]
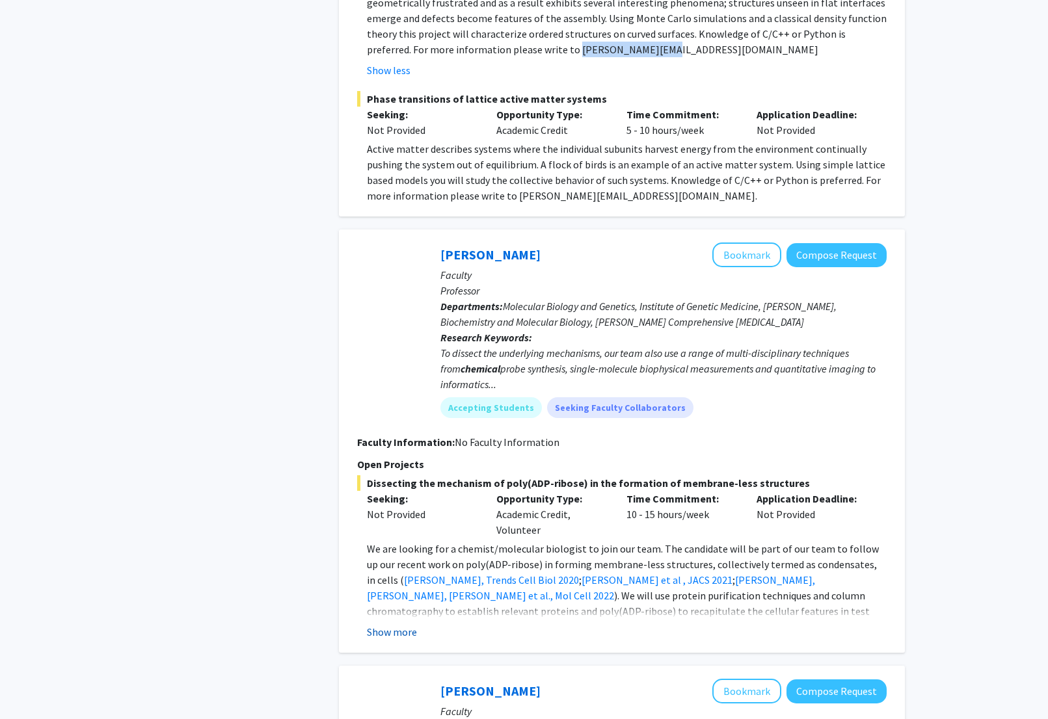
click at [406, 624] on button "Show more" at bounding box center [392, 632] width 50 height 16
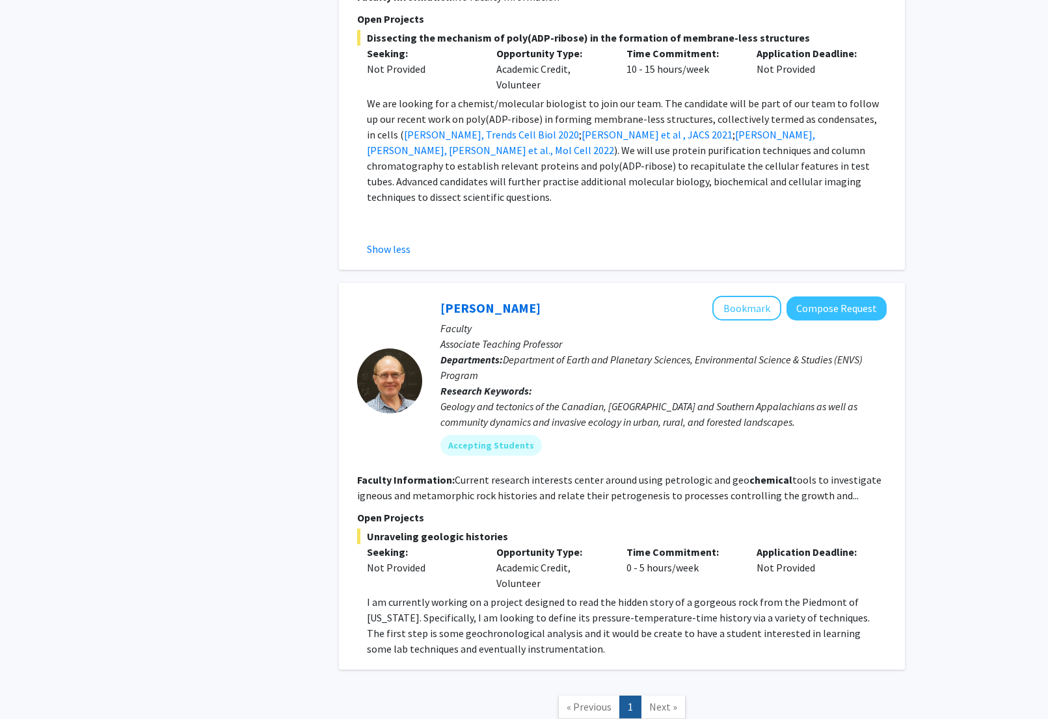
scroll to position [3575, 0]
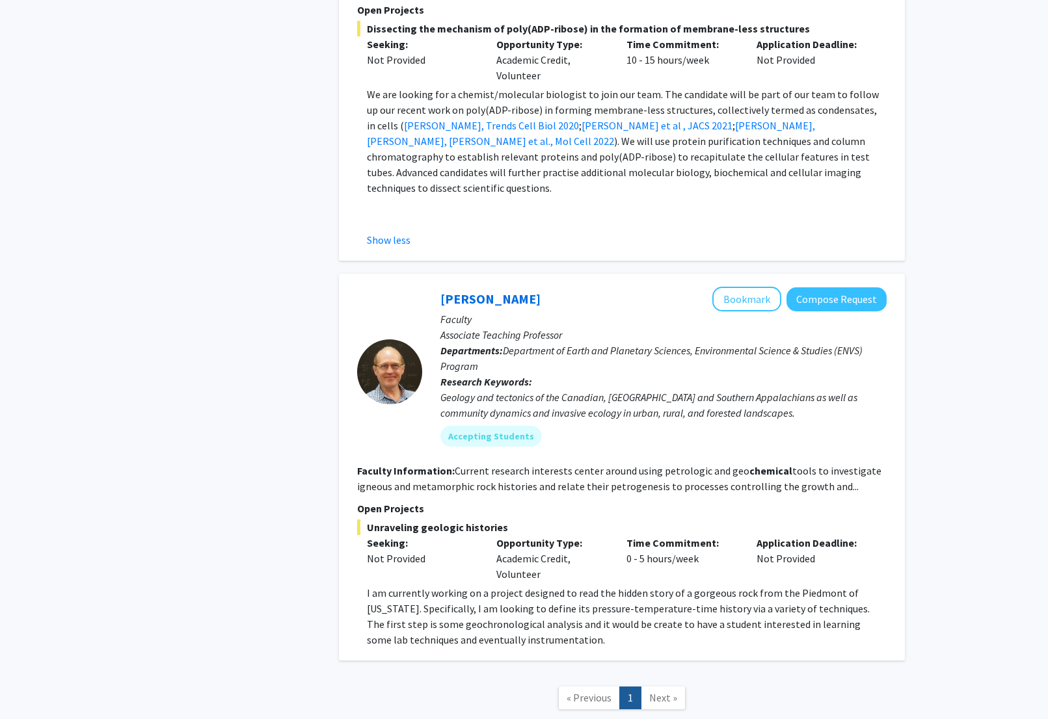
click at [665, 691] on span "Next »" at bounding box center [663, 697] width 28 height 13
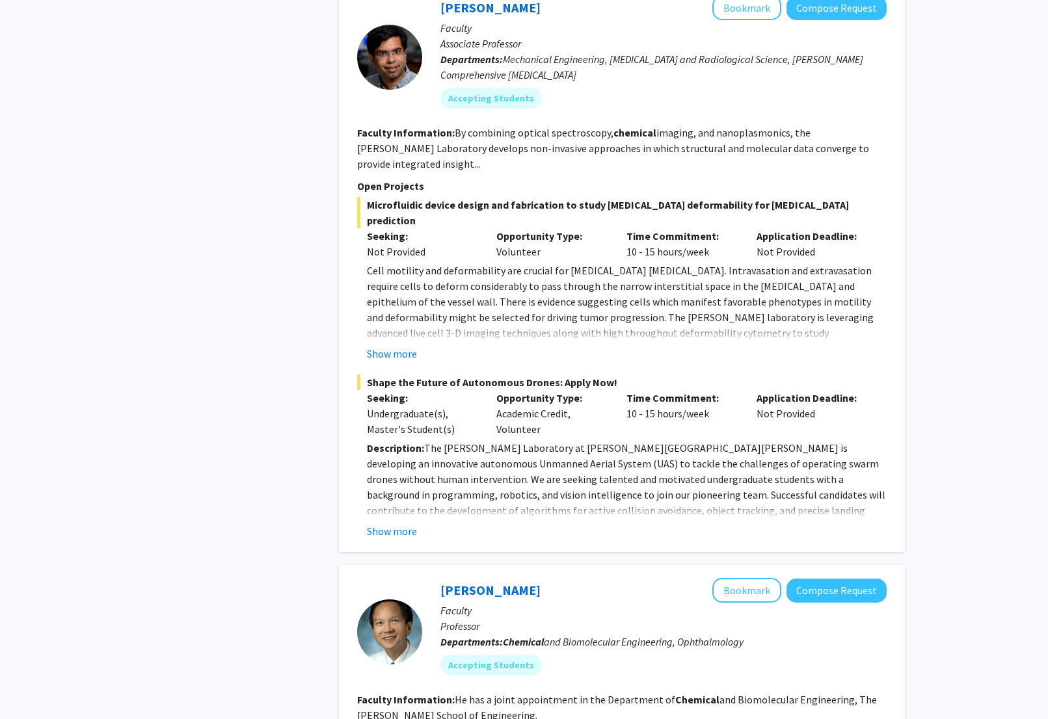
scroll to position [0, 0]
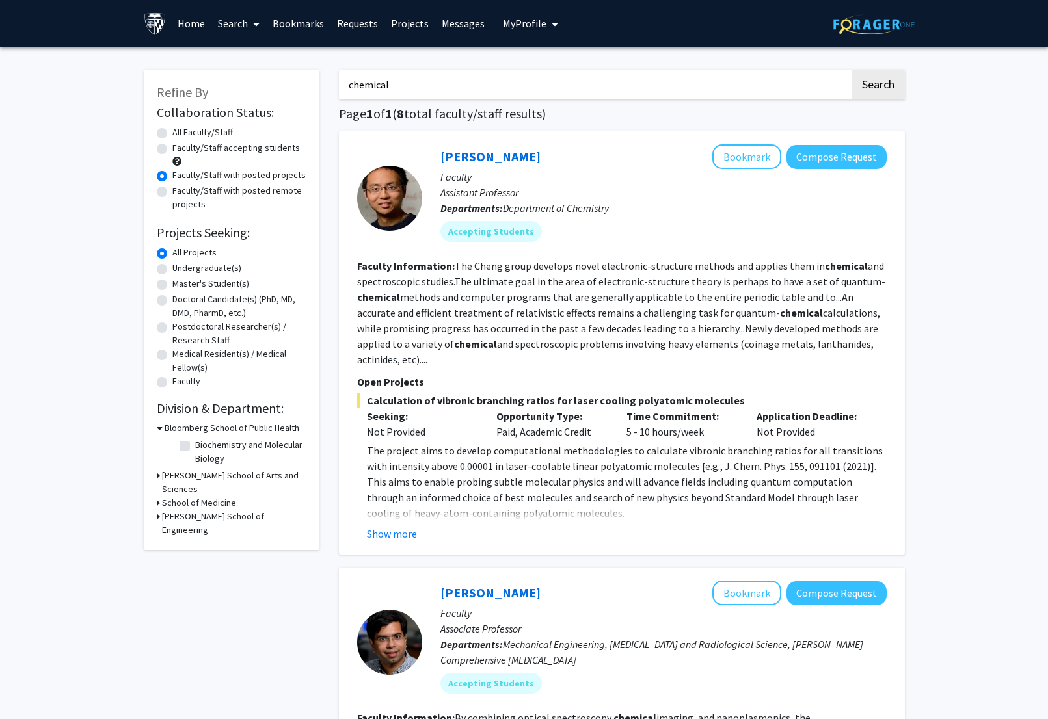
click at [462, 89] on input "chemical" at bounding box center [594, 85] width 510 height 30
type input "chemic"
click at [851, 70] on button "Search" at bounding box center [877, 85] width 53 height 30
radio input "true"
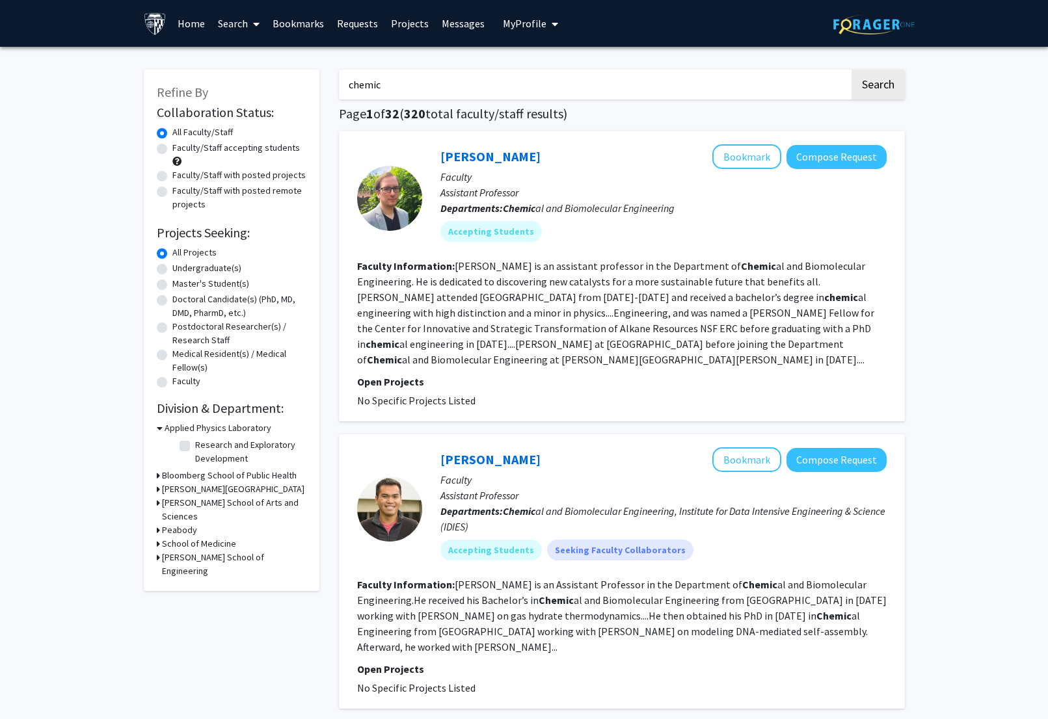
click at [273, 149] on label "Faculty/Staff accepting students" at bounding box center [235, 148] width 127 height 14
click at [181, 149] on input "Faculty/Staff accepting students" at bounding box center [176, 145] width 8 height 8
radio input "true"
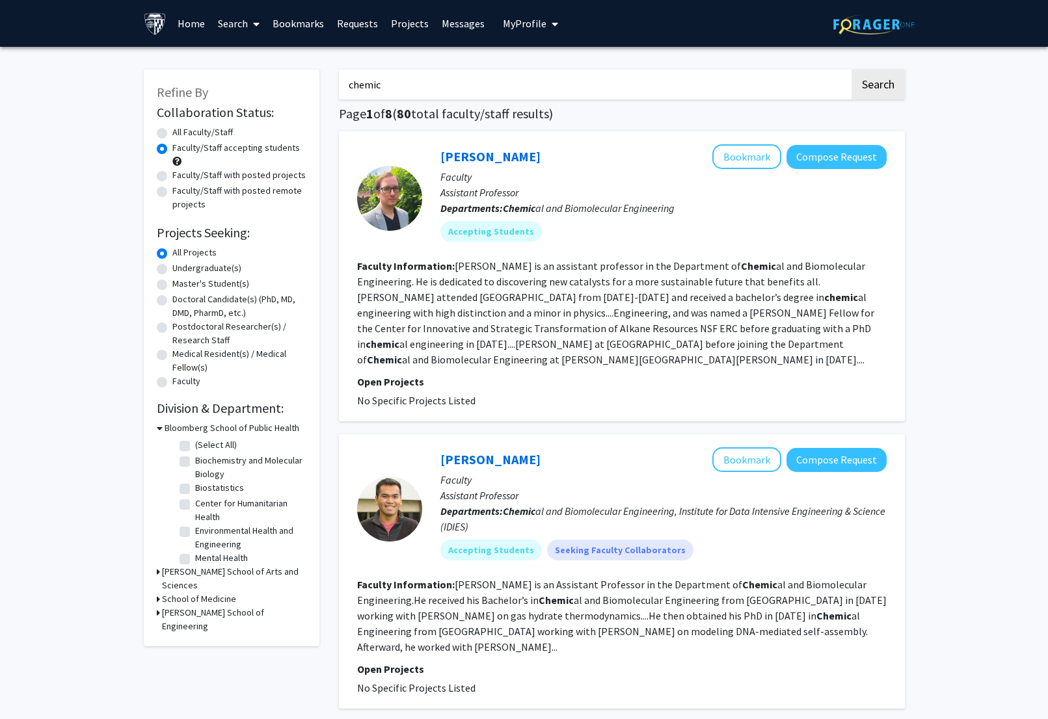
click at [280, 172] on label "Faculty/Staff with posted projects" at bounding box center [238, 175] width 133 height 14
click at [181, 172] on input "Faculty/Staff with posted projects" at bounding box center [176, 172] width 8 height 8
radio input "true"
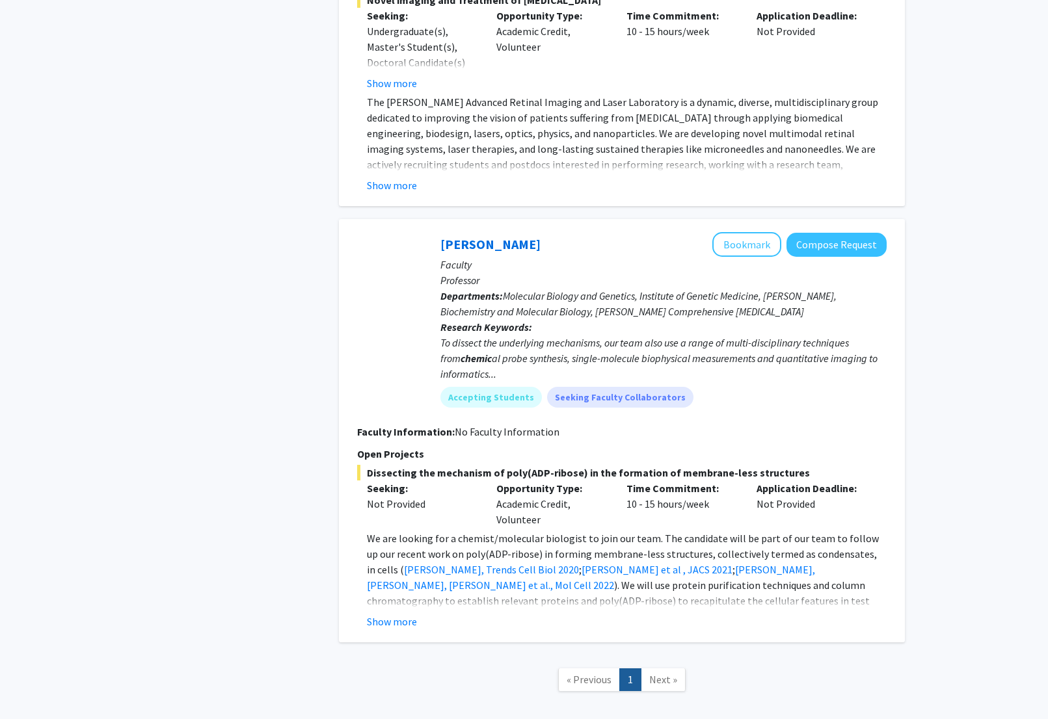
scroll to position [3395, 0]
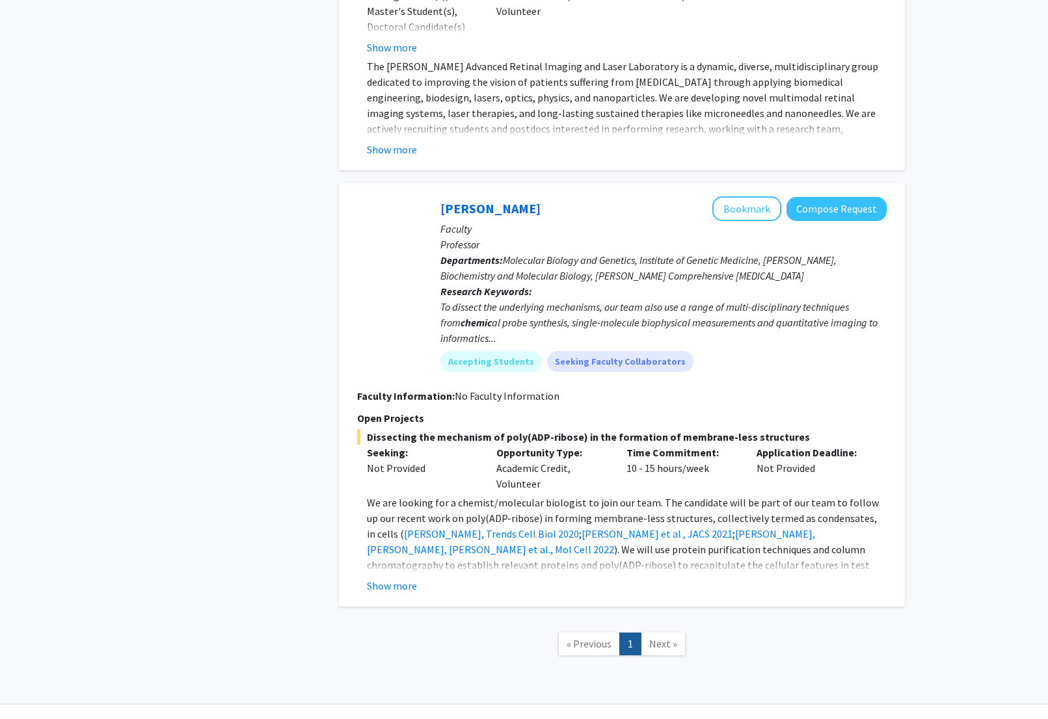
click at [652, 637] on span "Next »" at bounding box center [663, 643] width 28 height 13
click at [568, 637] on span "« Previous" at bounding box center [588, 643] width 45 height 13
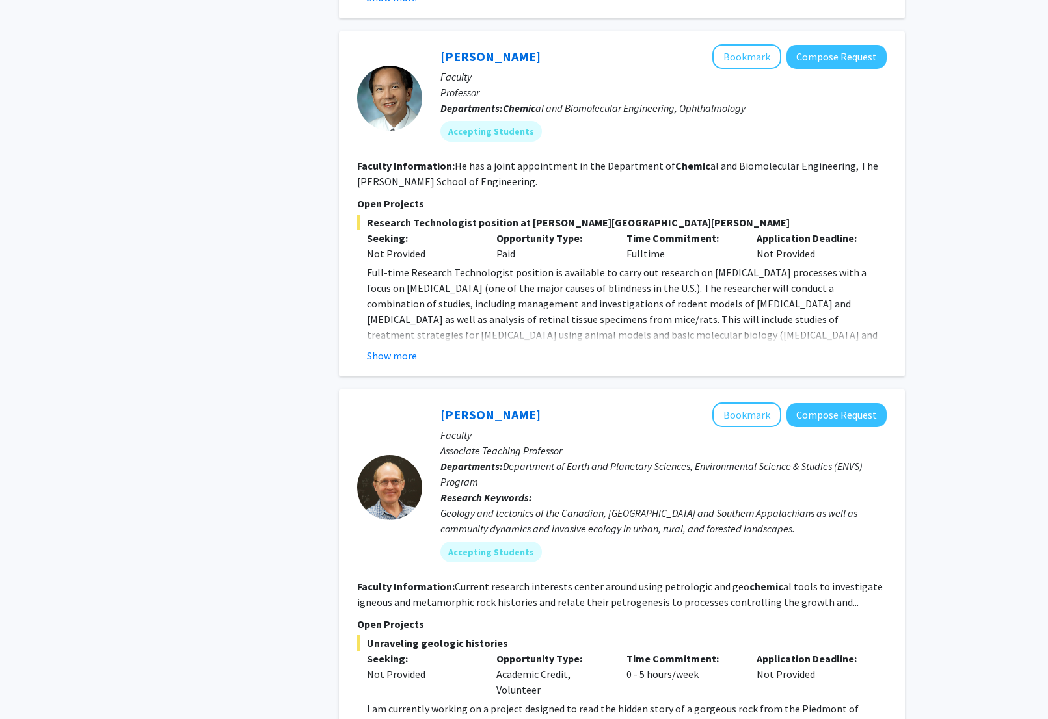
scroll to position [1647, 0]
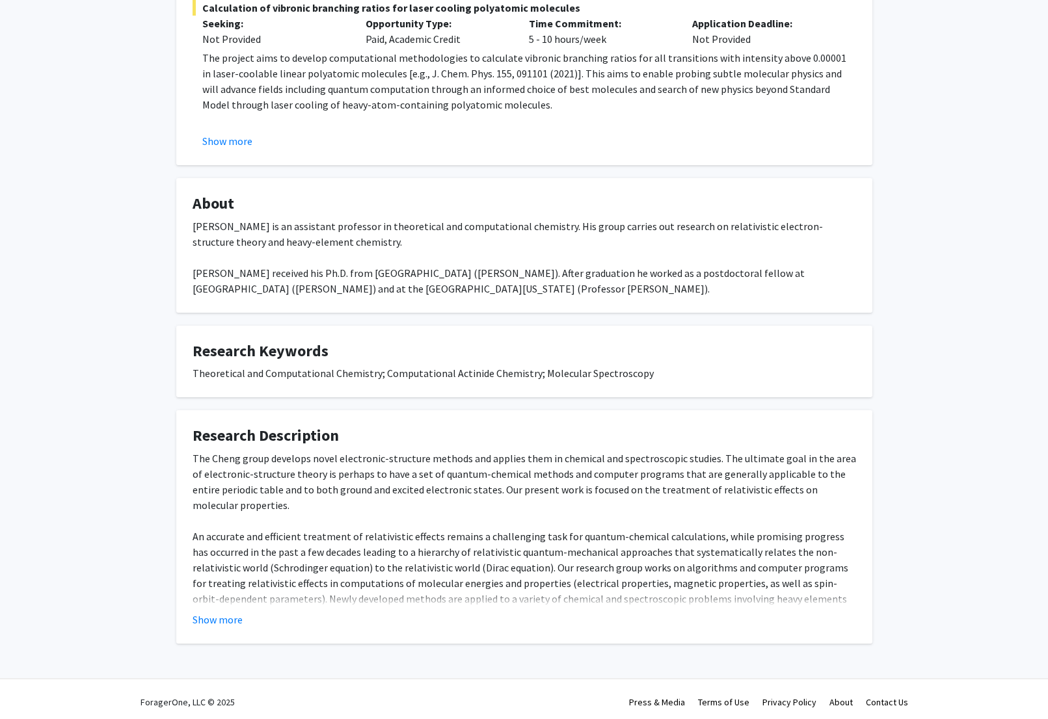
scroll to position [282, 0]
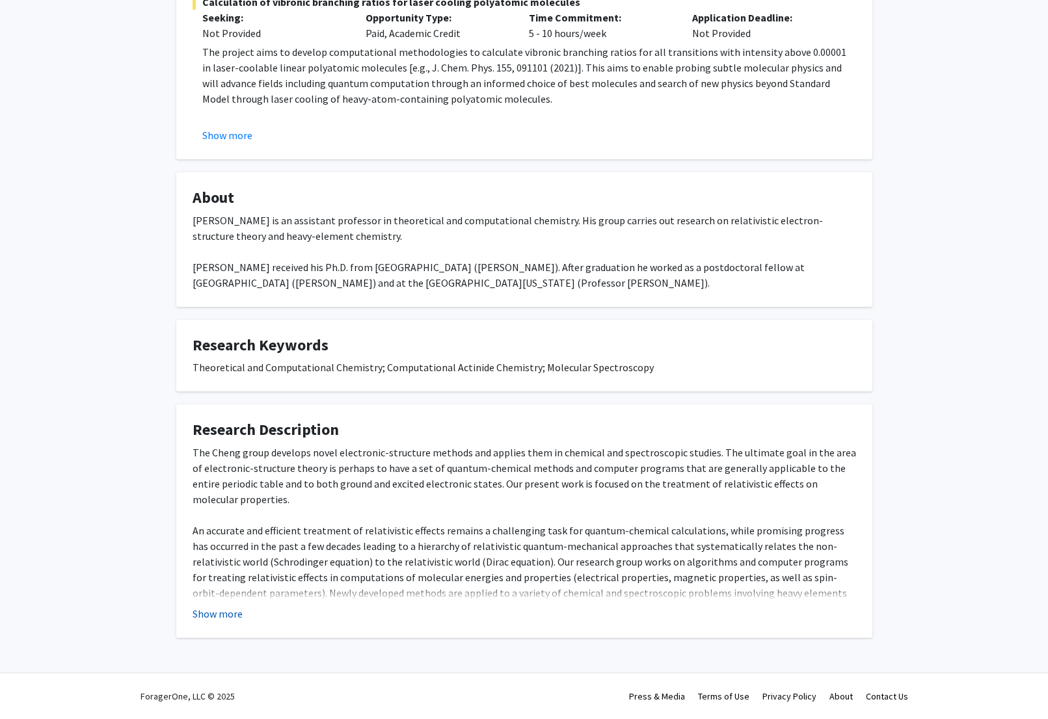
click at [224, 611] on button "Show more" at bounding box center [217, 614] width 50 height 16
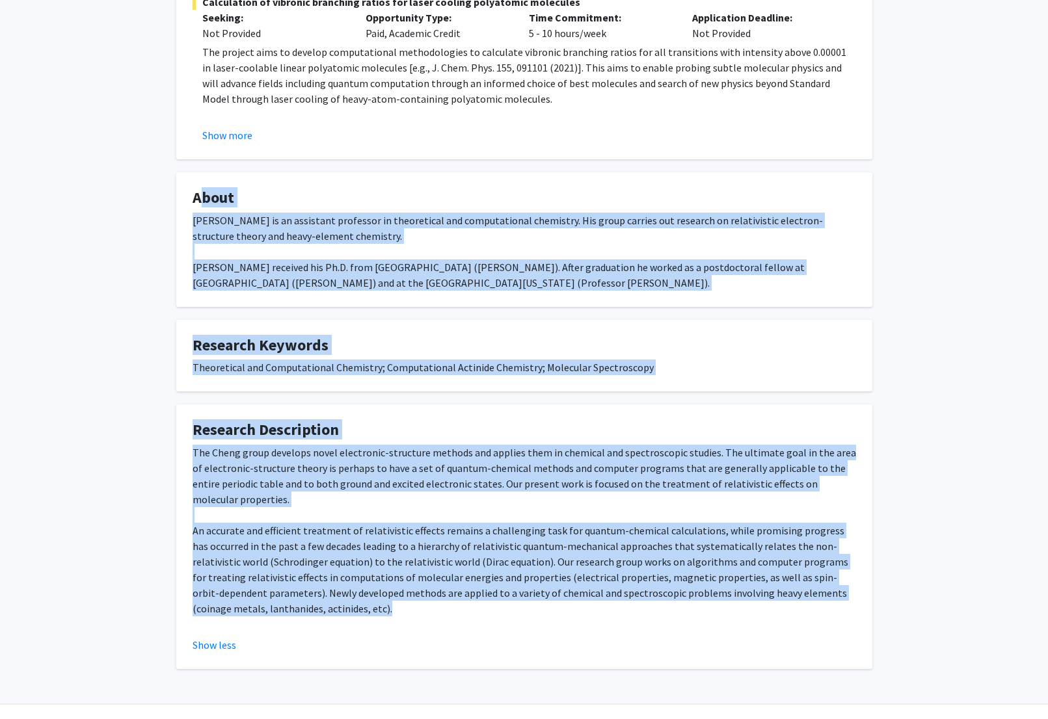
drag, startPoint x: 194, startPoint y: 201, endPoint x: 362, endPoint y: 609, distance: 441.3
click at [362, 609] on div "Lan Cheng Bookmark Compose Request Titles: Assistant Professor Degrees: PhD, Pe…" at bounding box center [523, 221] width 715 height 895
copy div "About Lan Cheng is an assistant professor in theoretical and computational chem…"
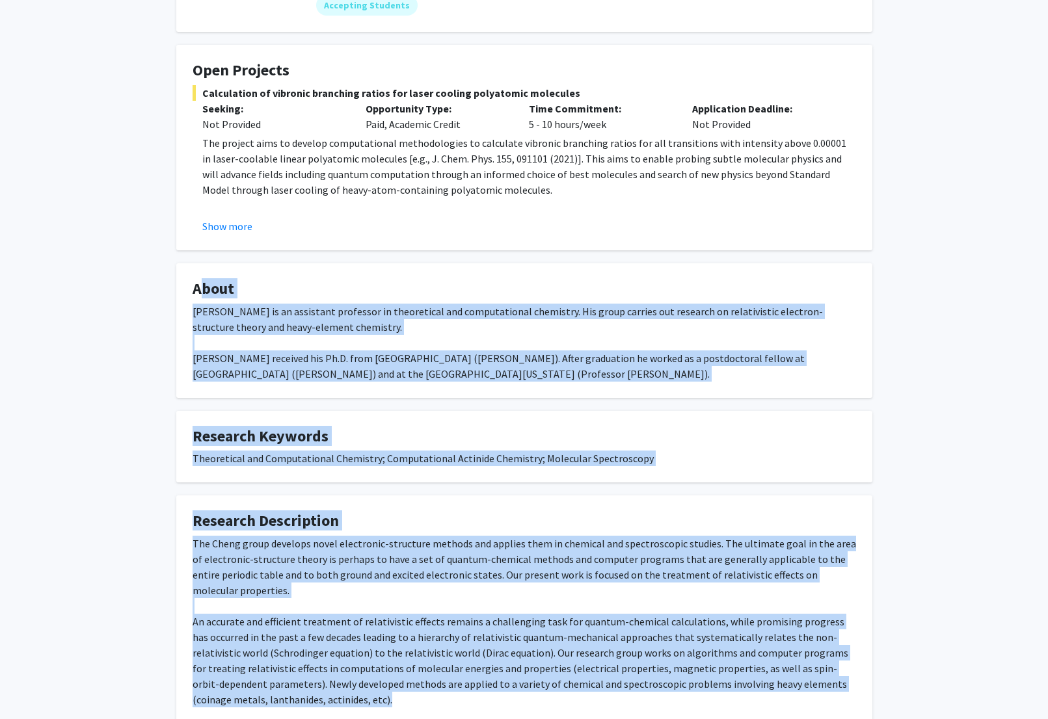
scroll to position [25, 0]
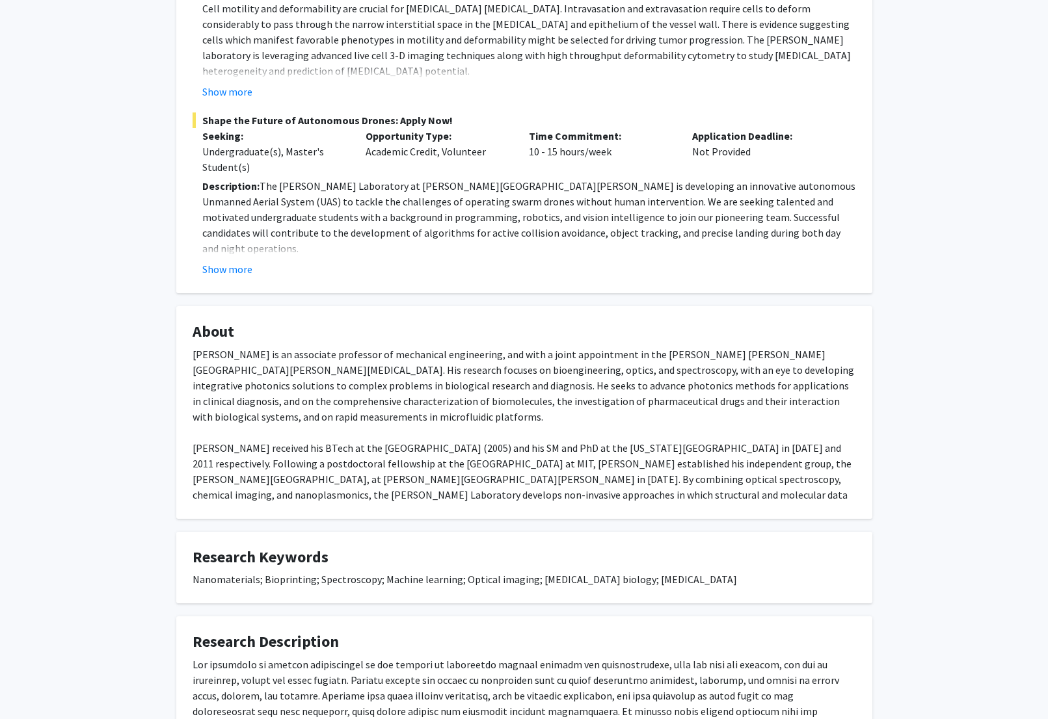
scroll to position [372, 0]
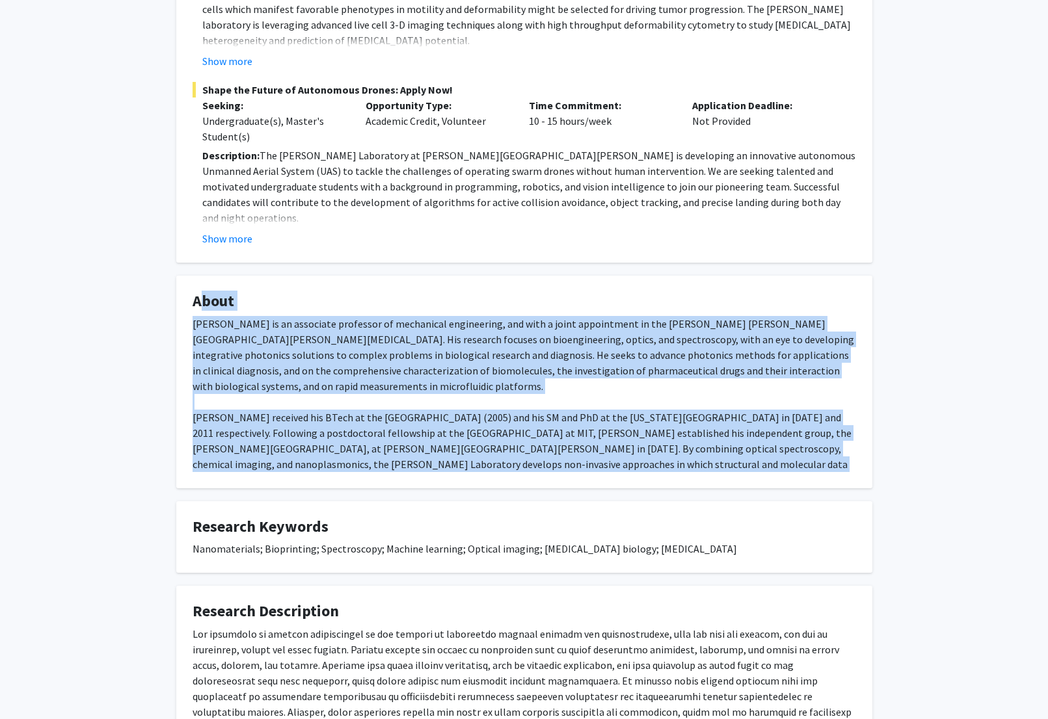
drag, startPoint x: 196, startPoint y: 291, endPoint x: 790, endPoint y: 460, distance: 617.2
click at [790, 460] on fg-card "About Ishan Barman is an associate professor of mechanical engineering, and wit…" at bounding box center [524, 382] width 696 height 213
copy fg-card "About Ishan Barman is an associate professor of mechanical engineering, and wit…"
click at [213, 328] on div "Ishan Barman is an associate professor of mechanical engineering, and with a jo…" at bounding box center [523, 402] width 663 height 172
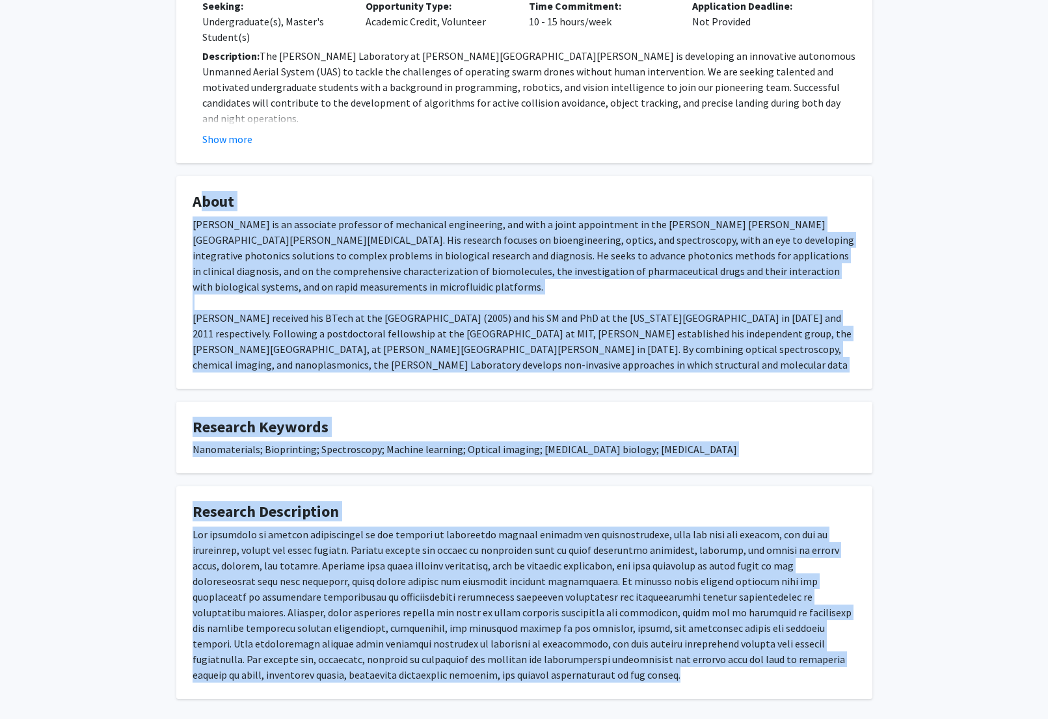
scroll to position [517, 0]
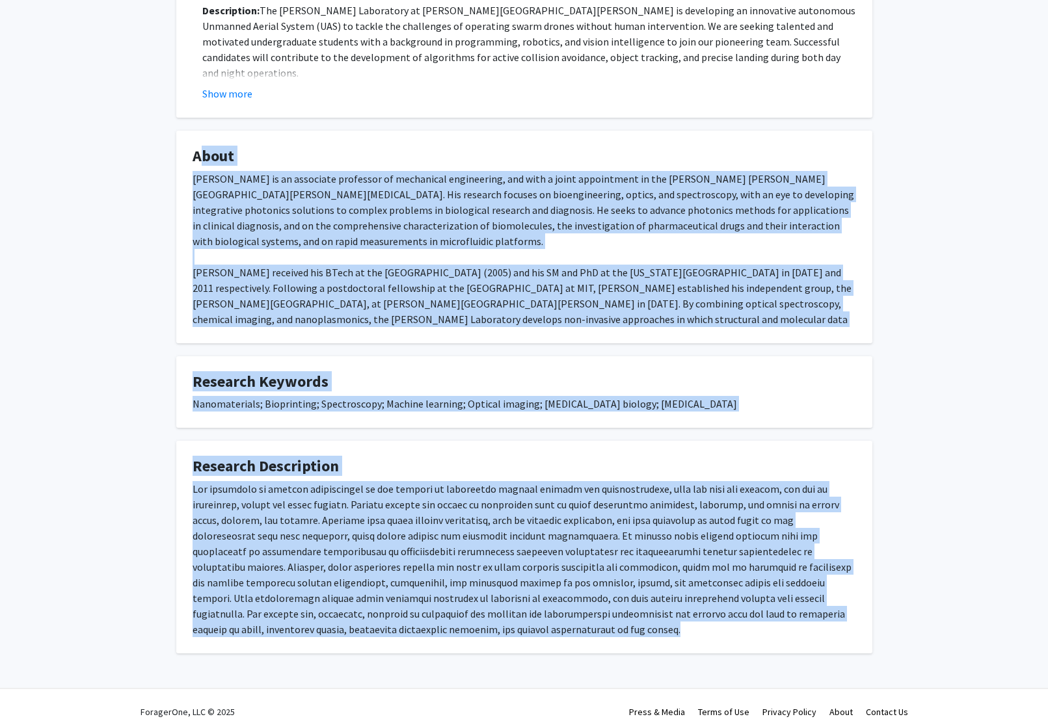
drag, startPoint x: 191, startPoint y: 285, endPoint x: 506, endPoint y: 622, distance: 461.0
click at [506, 622] on div "Ishan Barman Bookmark Compose Request Titles: Associate Professor Degrees: PhD …" at bounding box center [523, 97] width 715 height 1114
copy div "About Ishan Barman is an associate professor of mechanical engineering, and wit…"
